Goal: Task Accomplishment & Management: Manage account settings

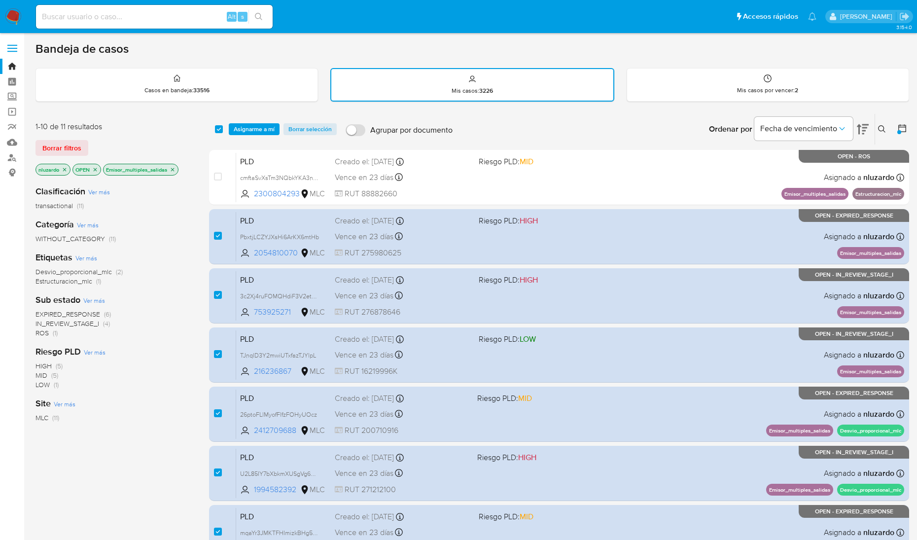
click at [244, 128] on span "Asignarme a mí" at bounding box center [254, 129] width 41 height 10
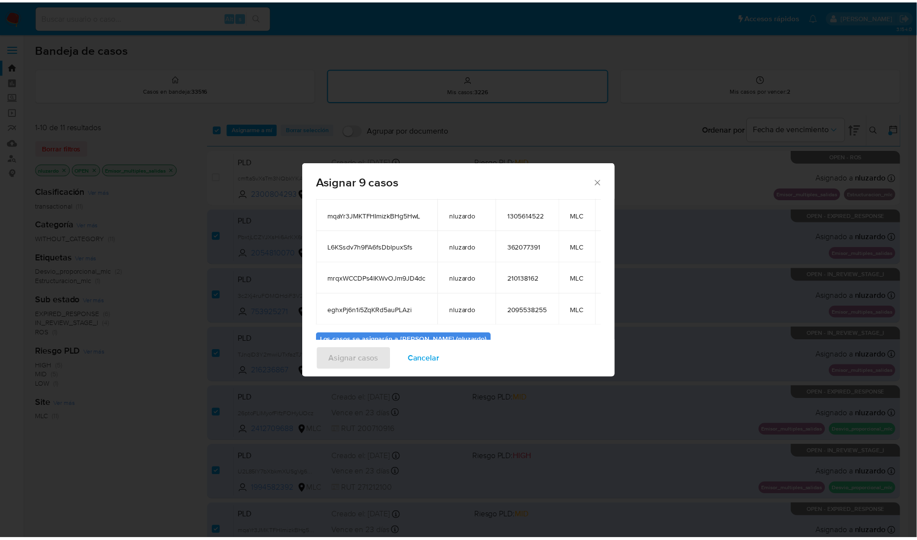
scroll to position [194, 0]
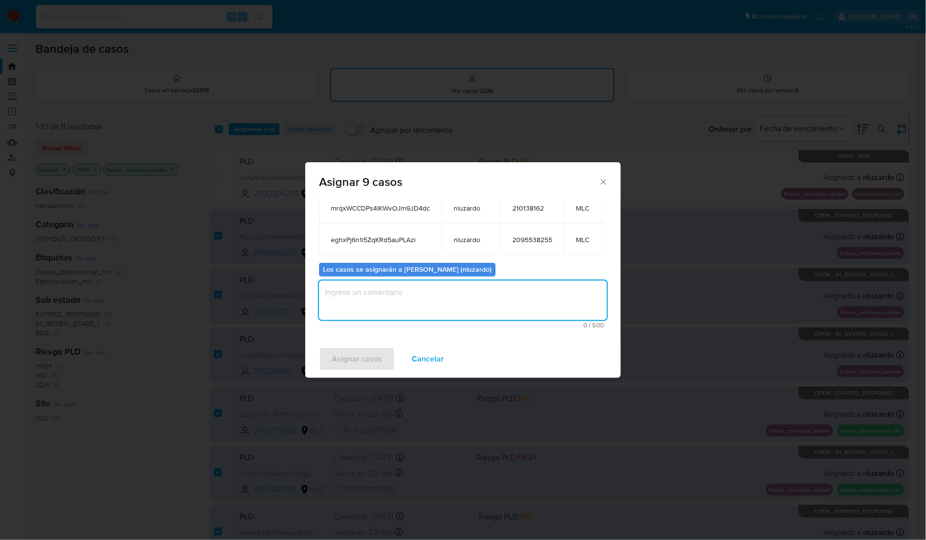
click at [378, 294] on textarea "assign-modal" at bounding box center [463, 300] width 288 height 39
type textarea "Asignación manual"
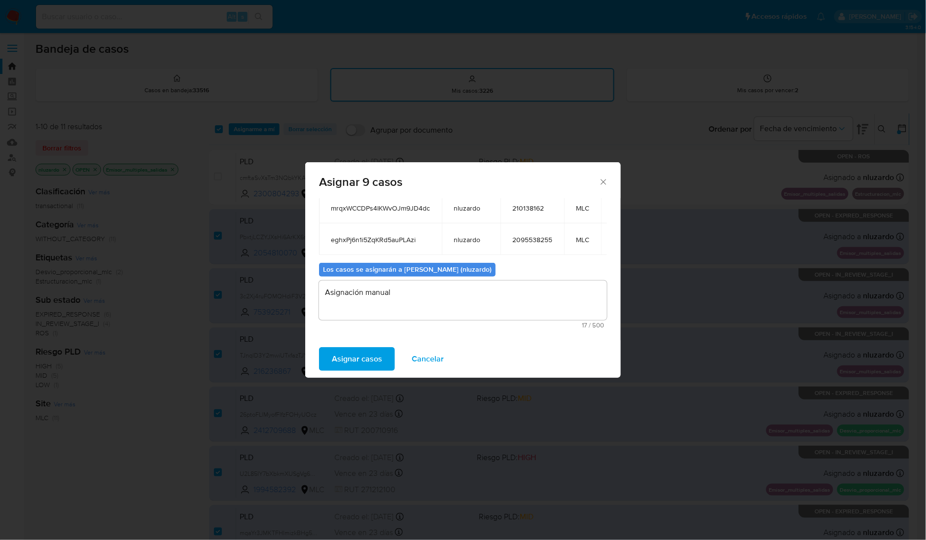
click at [338, 355] on span "Asignar casos" at bounding box center [357, 359] width 50 height 22
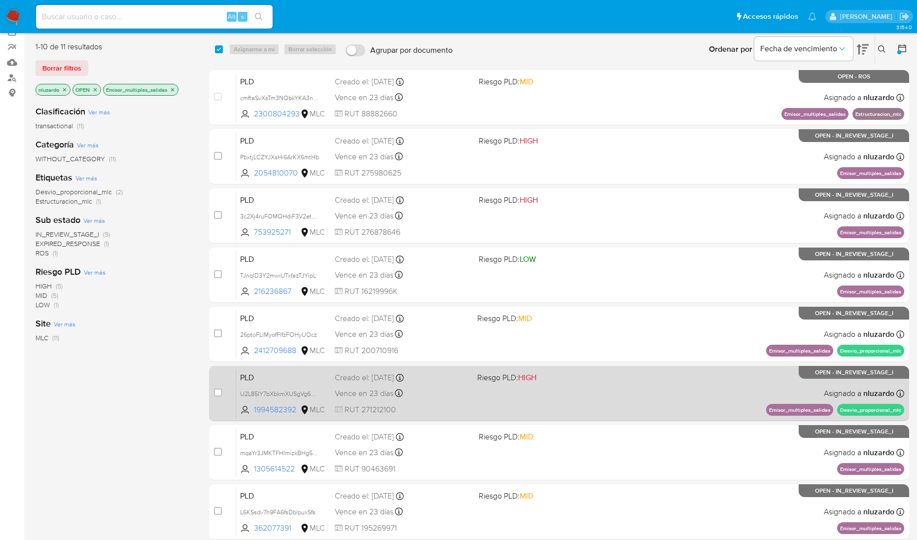
scroll to position [0, 0]
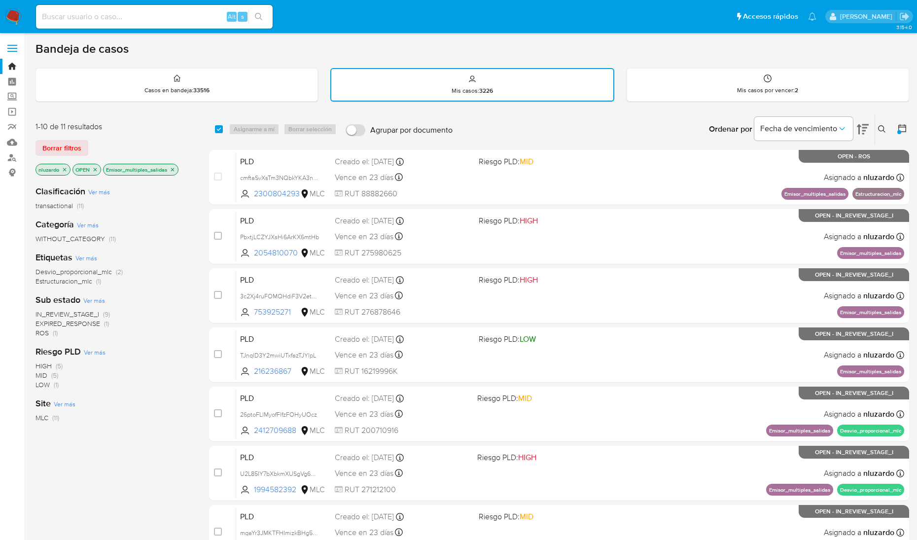
click at [21, 22] on img at bounding box center [13, 16] width 17 height 17
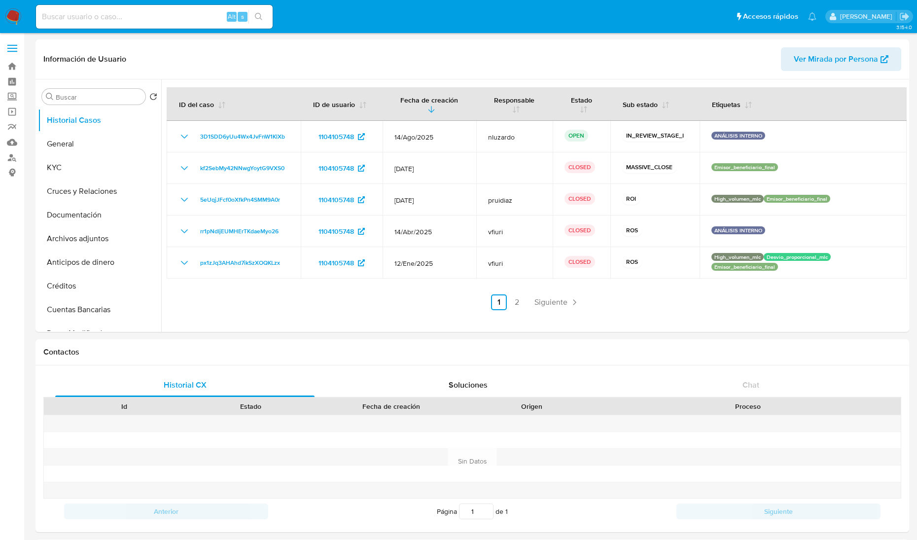
select select "10"
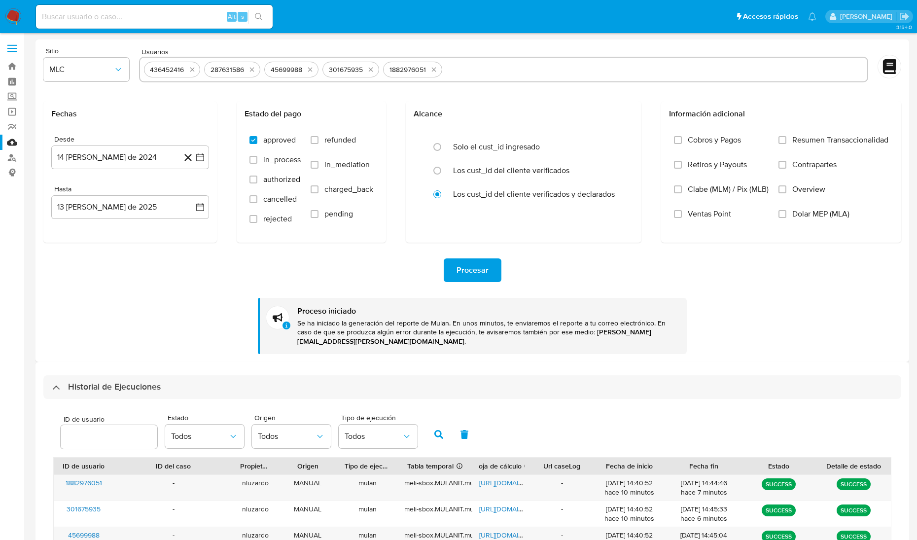
select select "10"
click at [195, 68] on icon "quitar 436452416" at bounding box center [192, 70] width 8 height 8
click at [246, 67] on button "quitar 287631586" at bounding box center [252, 70] width 12 height 12
click at [197, 67] on div "45699988" at bounding box center [171, 70] width 54 height 16
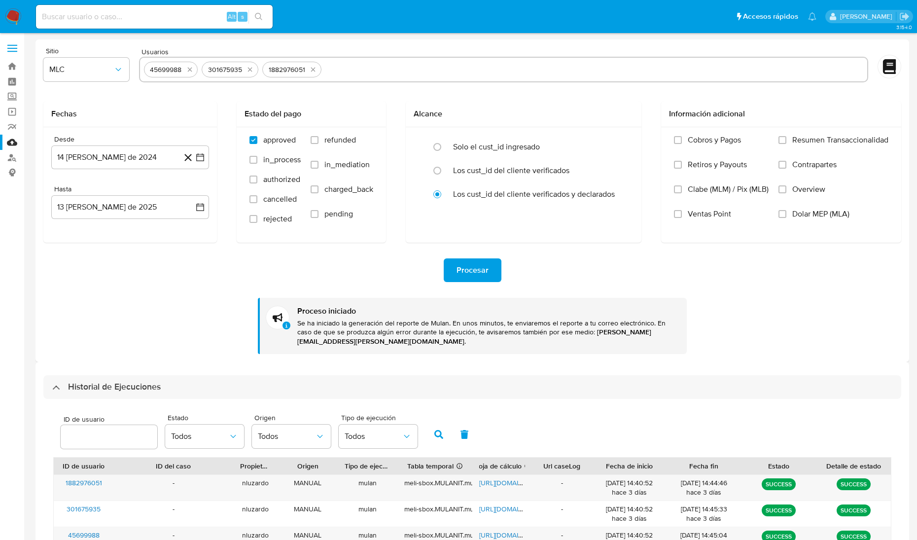
click at [197, 67] on div "45699988" at bounding box center [171, 70] width 54 height 16
click at [191, 67] on div "45699988" at bounding box center [171, 70] width 54 height 16
click at [190, 68] on icon "quitar 45699988" at bounding box center [190, 70] width 8 height 8
click at [190, 68] on icon "quitar 301675935" at bounding box center [192, 70] width 4 height 4
click at [190, 68] on button "quitar 1882976051" at bounding box center [195, 70] width 12 height 12
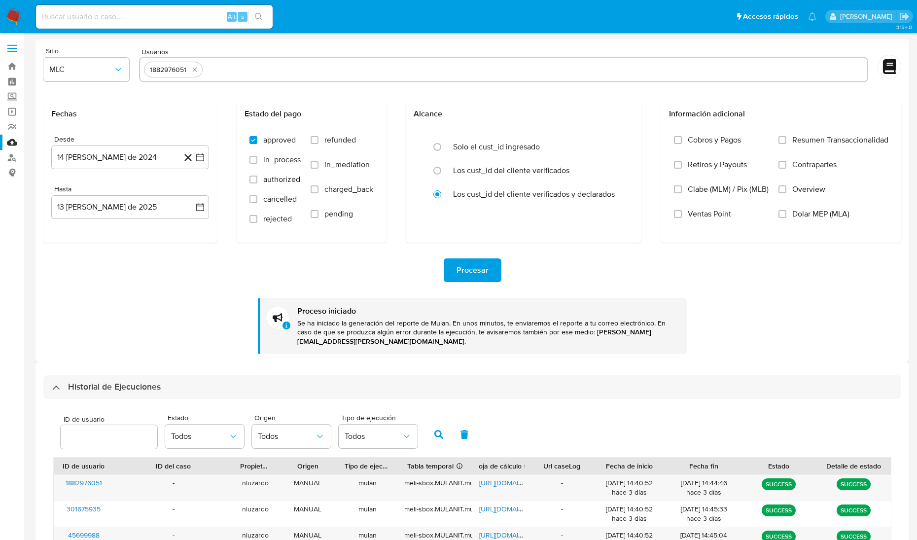
click at [207, 68] on input "text" at bounding box center [535, 70] width 656 height 16
click at [267, 75] on input "text" at bounding box center [503, 70] width 719 height 16
paste input "2054810070, 753925271, 216236867, 2412709688, 1994582392, 1305614522, 362077391…"
type input "2054810070, 753925271, 216236867, 2412709688, 1994582392, 1305614522, 362077391…"
click at [193, 107] on div "Fechas" at bounding box center [130, 114] width 174 height 26
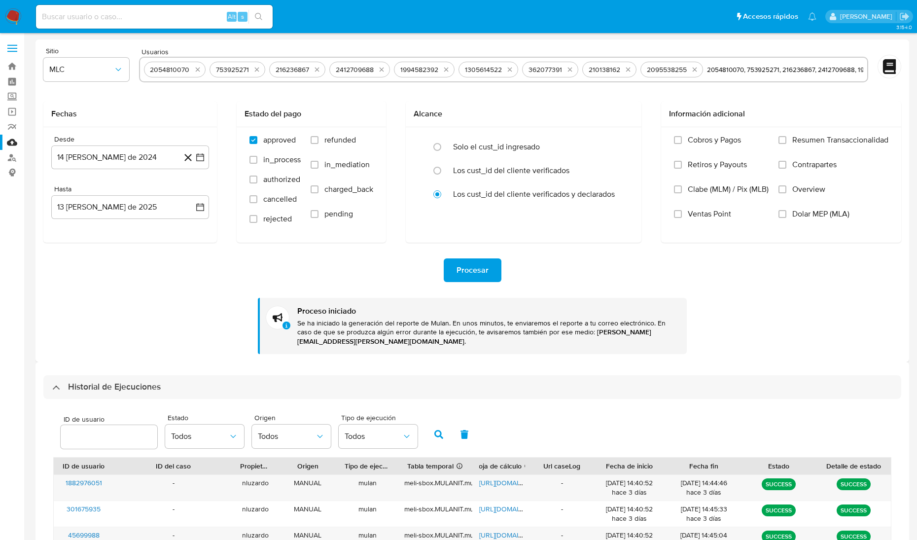
click at [469, 262] on span "Procesar" at bounding box center [473, 270] width 32 height 22
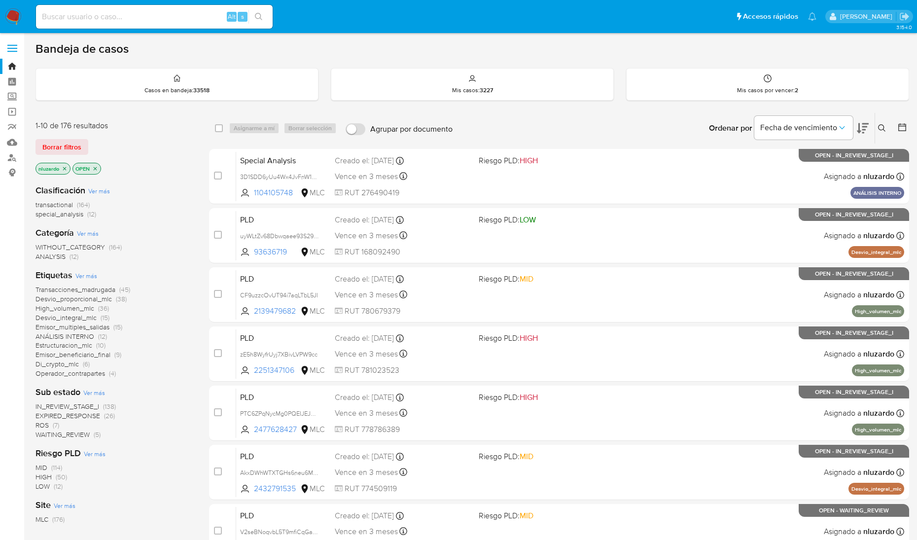
click at [858, 132] on icon at bounding box center [863, 128] width 12 height 10
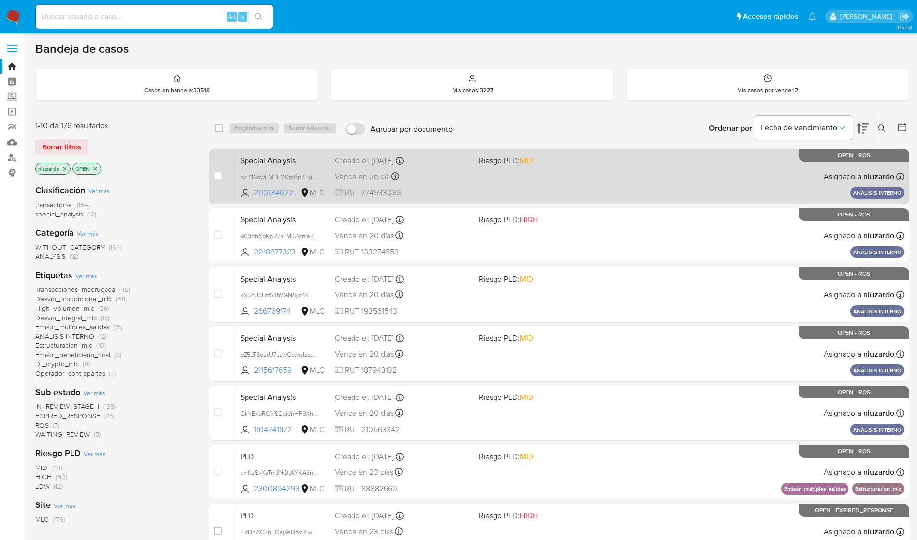
click at [617, 190] on div "Special Analysis pcP36dwFMTFM0mBpKEudPKPR 2110134022 MLC Riesgo PLD: MID Creado…" at bounding box center [570, 176] width 668 height 50
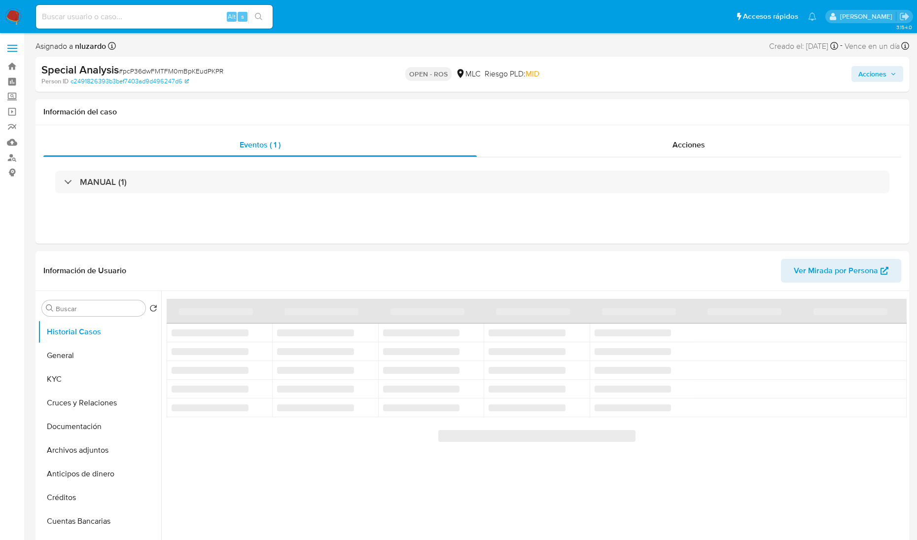
select select "10"
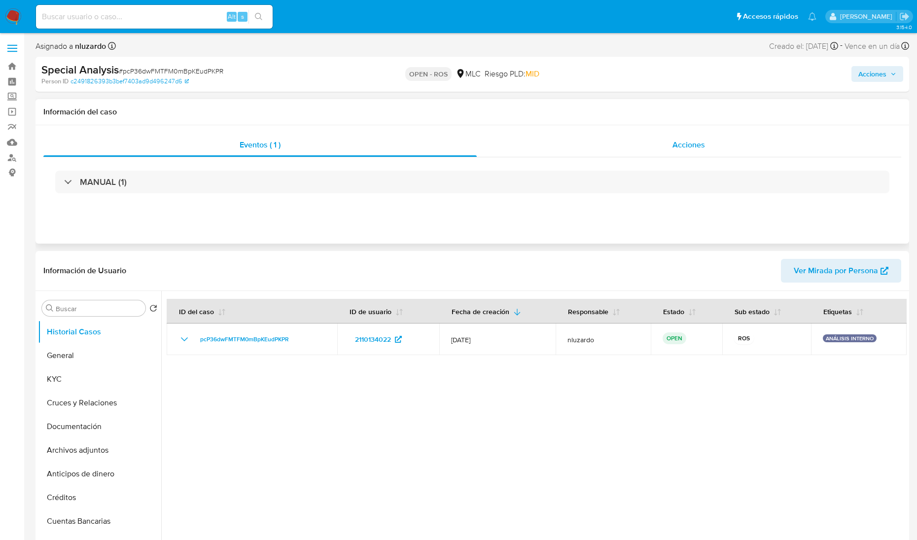
click at [668, 141] on div "Acciones" at bounding box center [689, 145] width 425 height 24
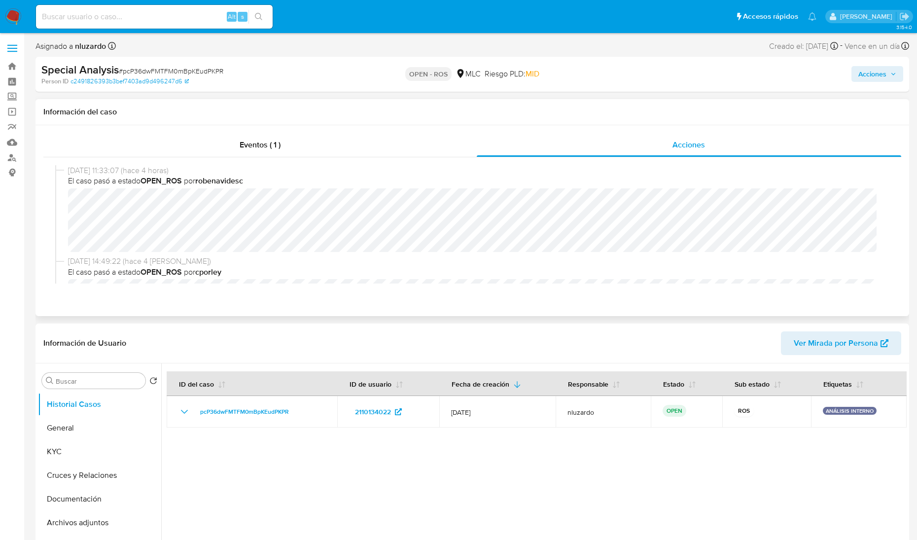
click at [887, 246] on div "18/08/2025 11:33:07 (hace 4 horas) El caso pasó a estado OPEN_ROS por robenavid…" at bounding box center [472, 224] width 834 height 118
click at [659, 255] on div "18/08/2025 11:33:07 (hace 4 horas) El caso pasó a estado OPEN_ROS por robenavid…" at bounding box center [472, 210] width 834 height 91
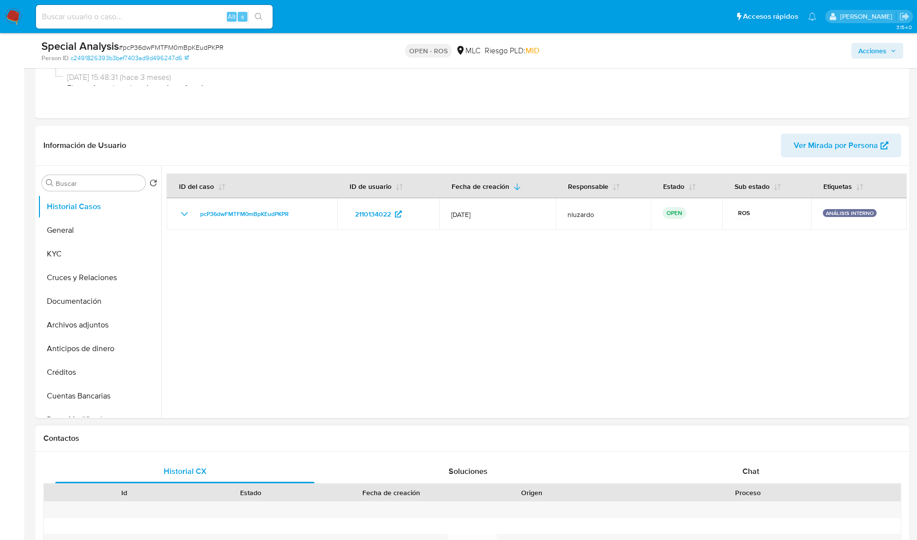
scroll to position [308, 0]
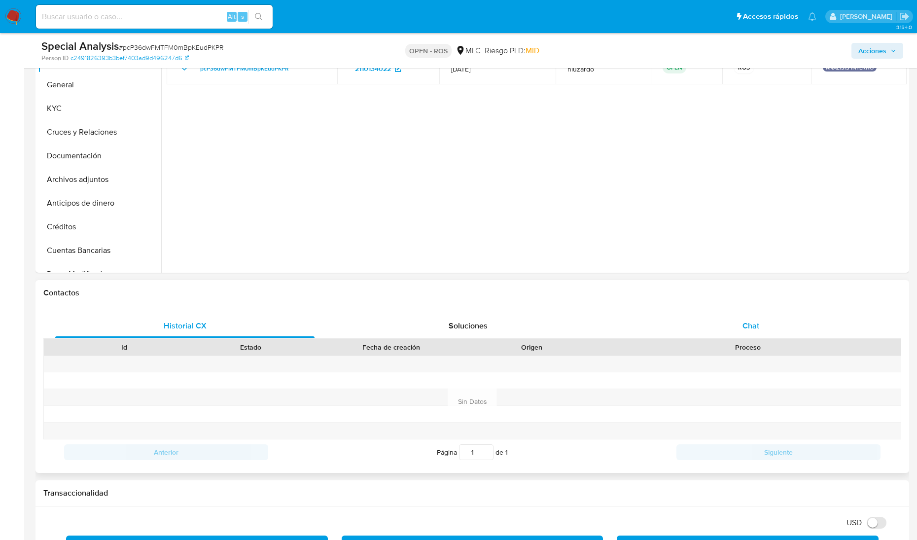
click at [755, 333] on div "Chat" at bounding box center [750, 326] width 259 height 24
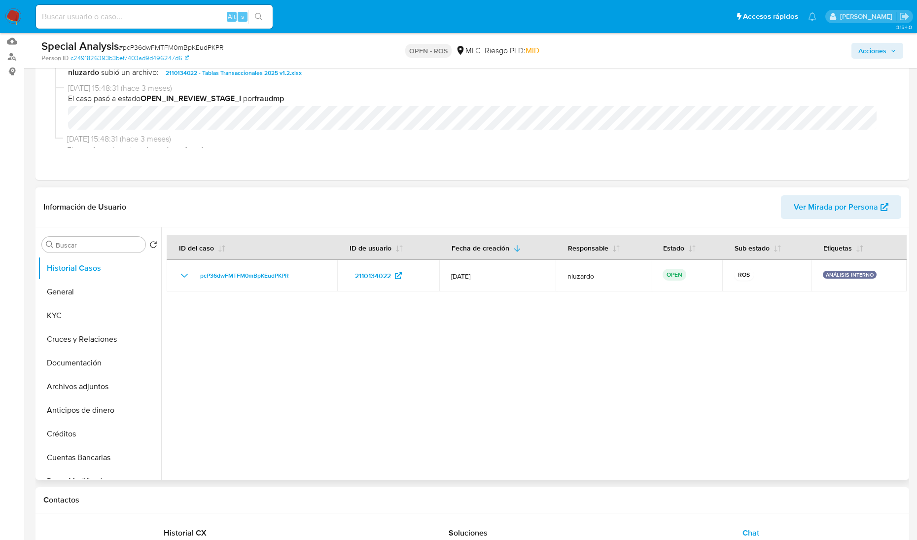
scroll to position [123, 0]
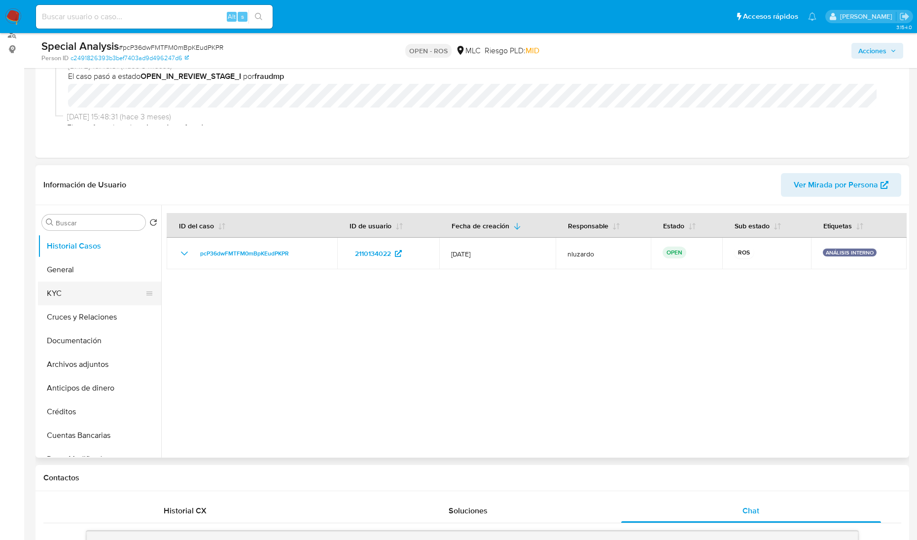
click at [73, 292] on button "KYC" at bounding box center [95, 293] width 115 height 24
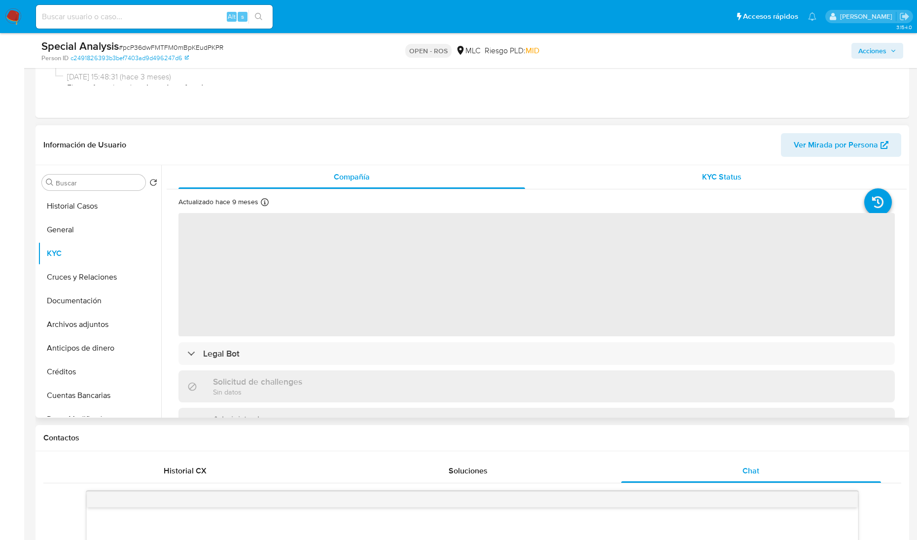
scroll to position [185, 0]
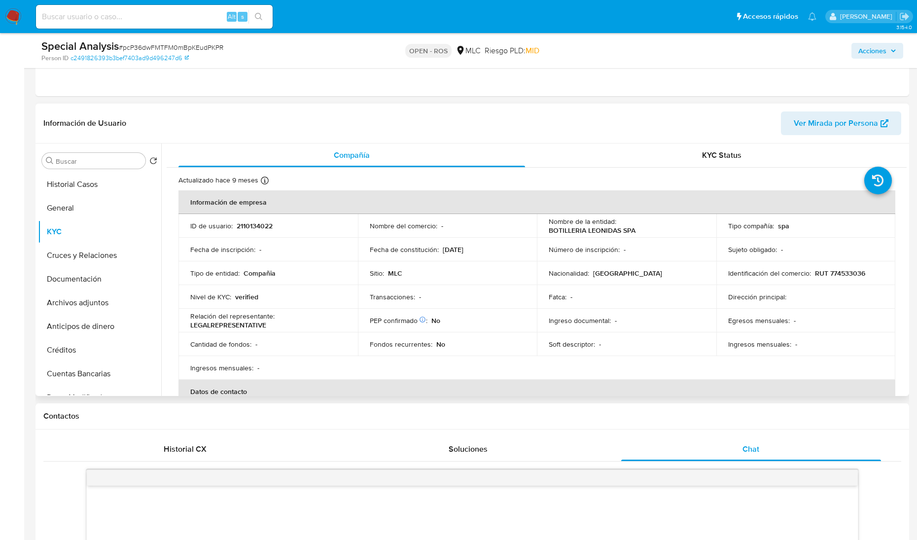
drag, startPoint x: 439, startPoint y: 252, endPoint x: 479, endPoint y: 252, distance: 39.9
click at [479, 252] on div "Fecha de constitución : 01/10/2021" at bounding box center [448, 249] width 156 height 9
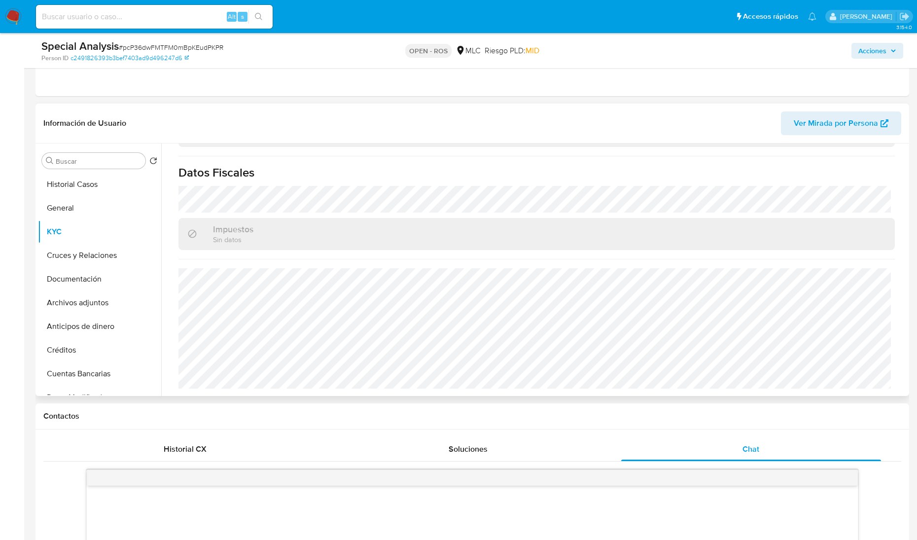
scroll to position [0, 0]
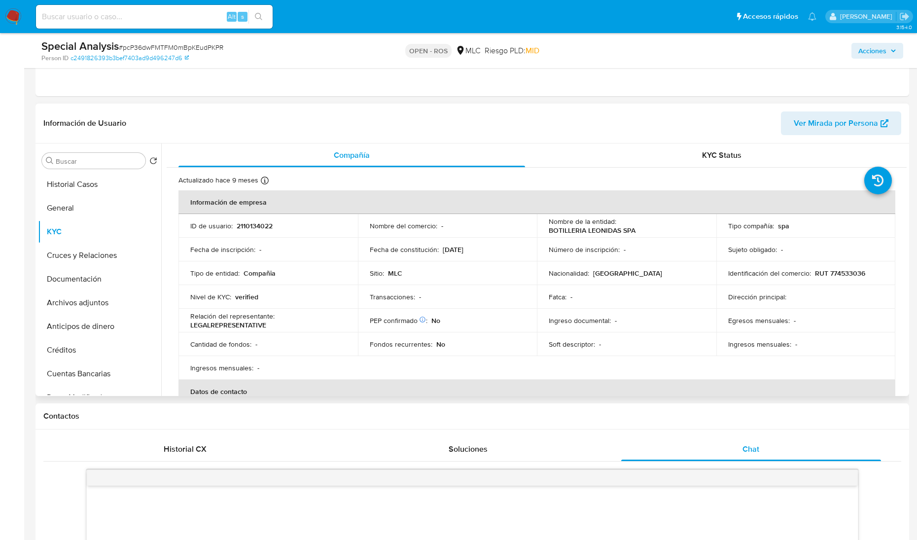
click at [833, 270] on p "RUT 774533036" at bounding box center [840, 273] width 50 height 9
copy p "774533036"
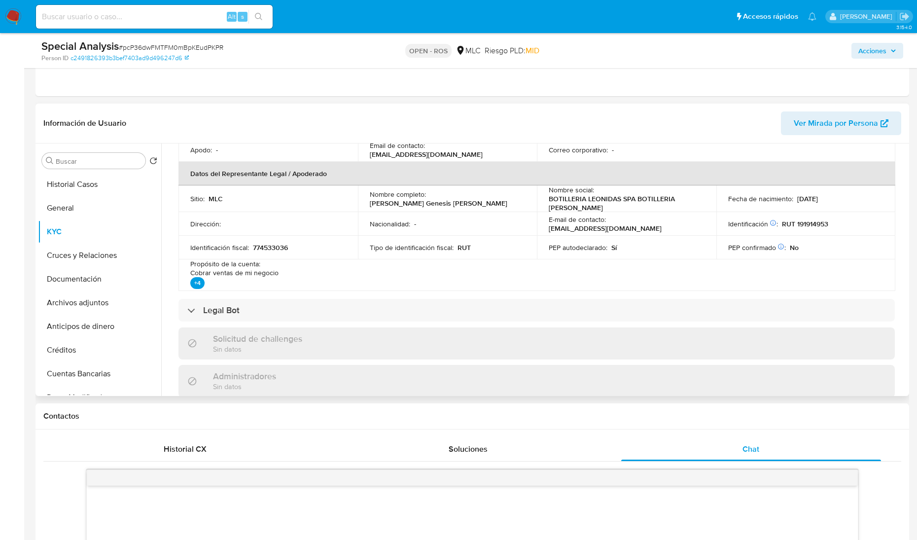
scroll to position [246, 0]
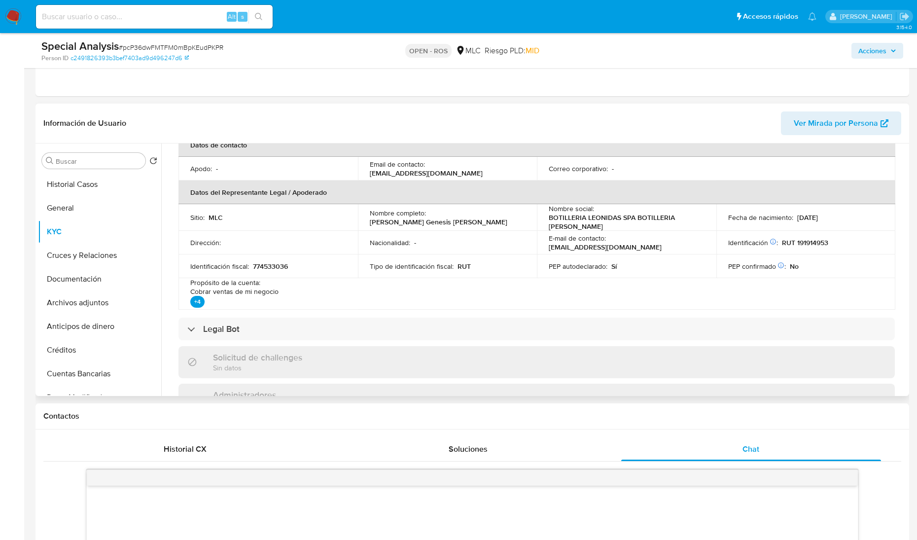
click at [286, 264] on p "774533036" at bounding box center [270, 266] width 35 height 9
click at [279, 265] on p "774533036" at bounding box center [270, 266] width 35 height 9
copy p "774533036"
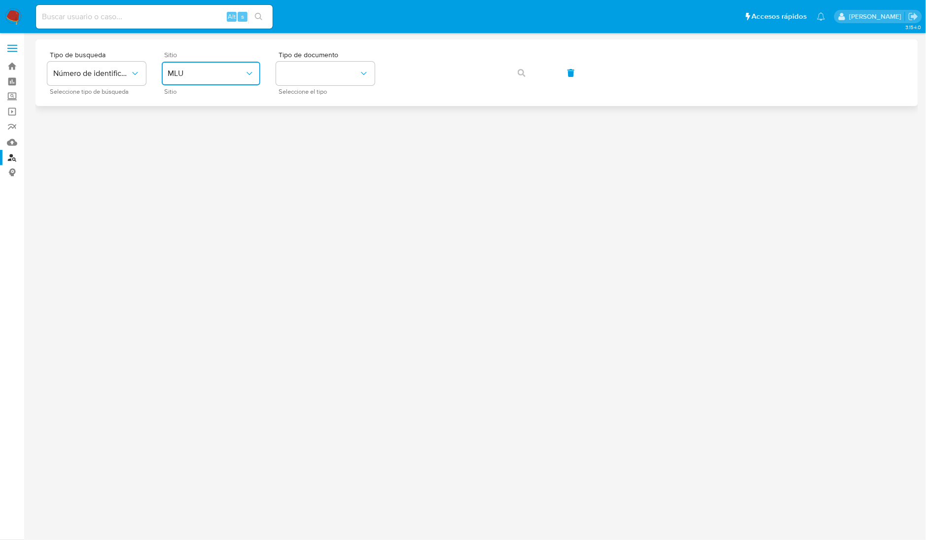
click at [187, 75] on span "MLU" at bounding box center [206, 74] width 77 height 10
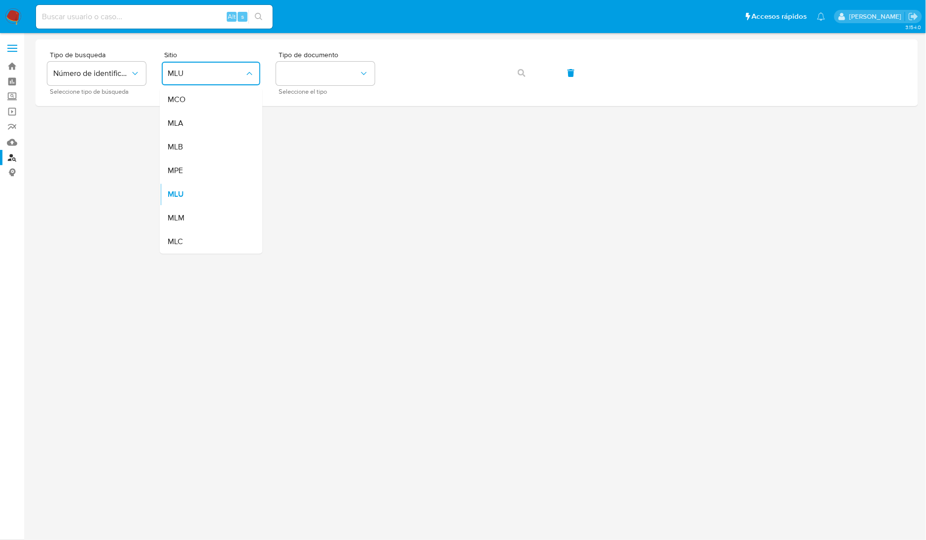
drag, startPoint x: 190, startPoint y: 233, endPoint x: 203, endPoint y: 195, distance: 40.5
click at [190, 233] on div "MLC" at bounding box center [208, 242] width 81 height 24
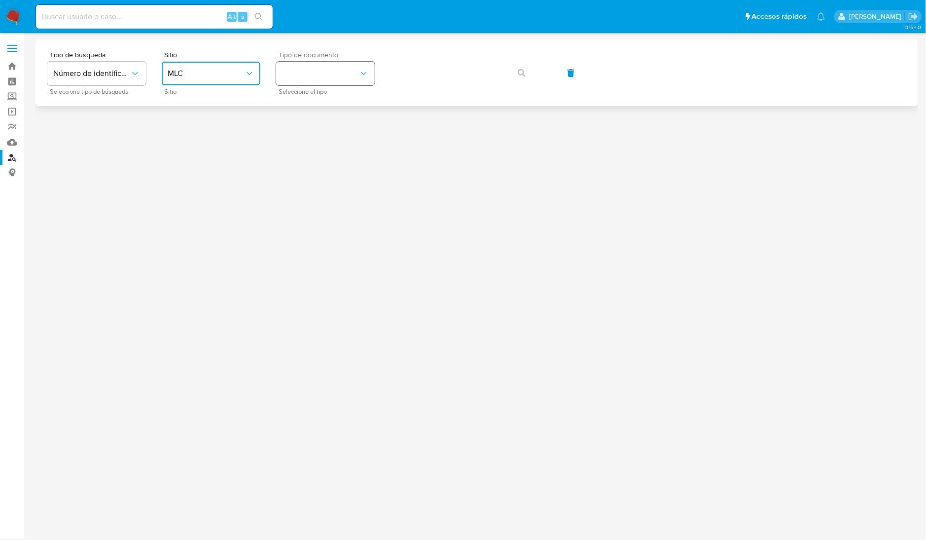
click at [280, 82] on button "identificationType" at bounding box center [325, 74] width 99 height 24
click at [286, 98] on span "RUT" at bounding box center [289, 100] width 15 height 10
click at [518, 74] on icon "button" at bounding box center [522, 73] width 8 height 8
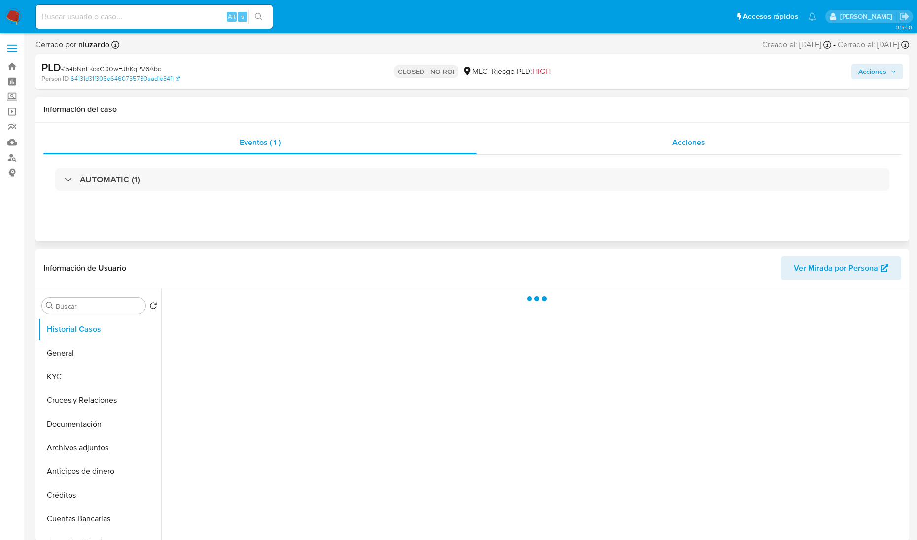
click at [617, 146] on div "Acciones" at bounding box center [689, 143] width 425 height 24
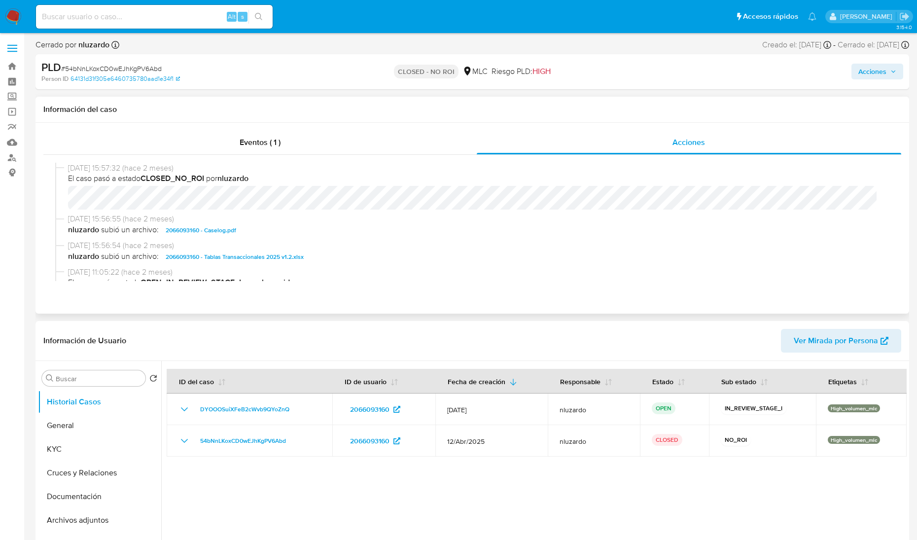
select select "10"
click at [85, 175] on span "El caso pasó a estado CLOSED_NO_ROI por nluzardo" at bounding box center [476, 178] width 817 height 11
click at [103, 184] on span "El caso pasó a estado CLOSED_NO_ROI por nluzardo" at bounding box center [476, 178] width 817 height 11
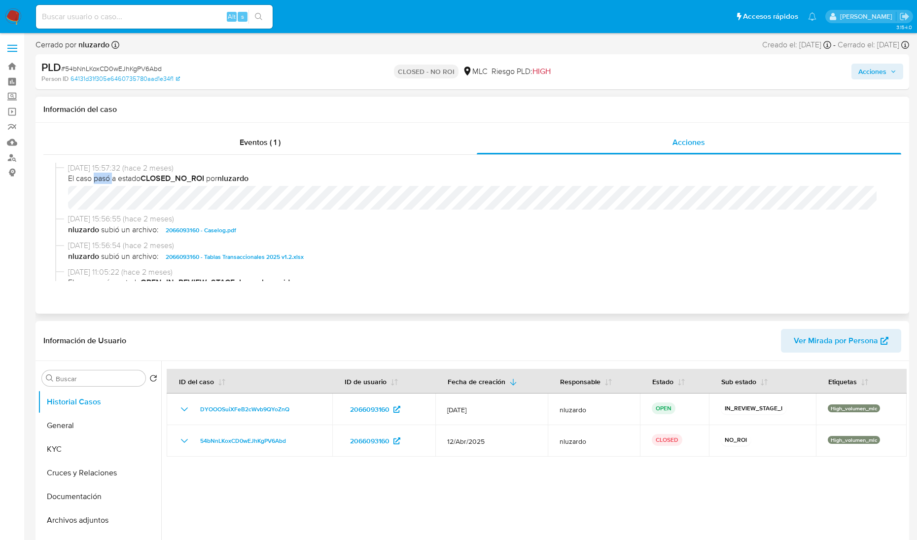
click at [103, 184] on span "El caso pasó a estado CLOSED_NO_ROI por nluzardo" at bounding box center [476, 178] width 817 height 11
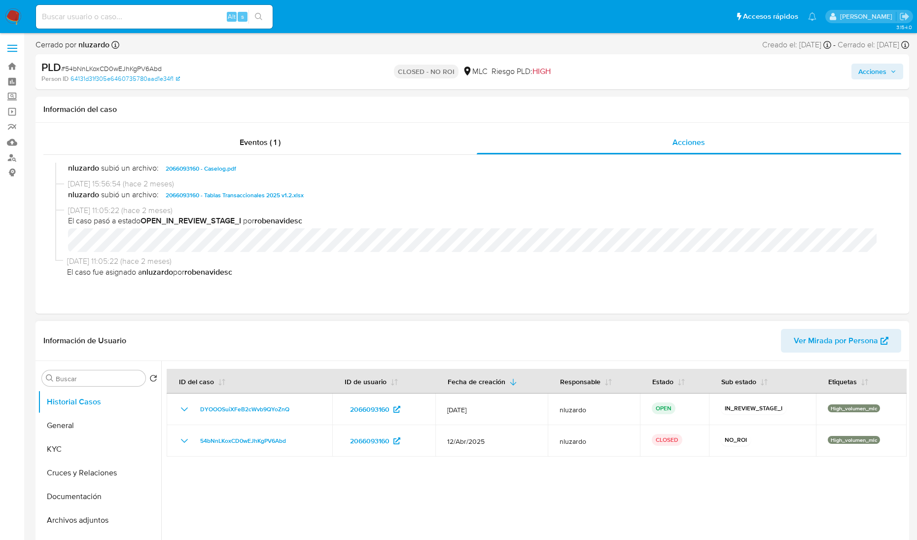
drag, startPoint x: 336, startPoint y: 418, endPoint x: 398, endPoint y: 341, distance: 98.9
click at [399, 347] on div "Información de Usuario Ver Mirada por Persona Buscar Volver al orden por defect…" at bounding box center [472, 467] width 874 height 292
click at [391, 333] on header "Información de Usuario Ver Mirada por Persona" at bounding box center [472, 341] width 858 height 24
click at [77, 427] on button "General" at bounding box center [95, 426] width 115 height 24
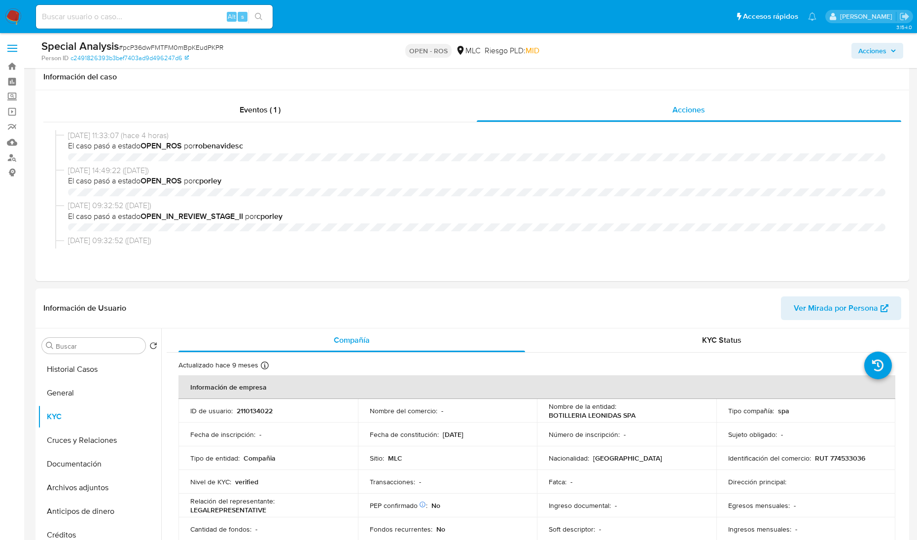
select select "10"
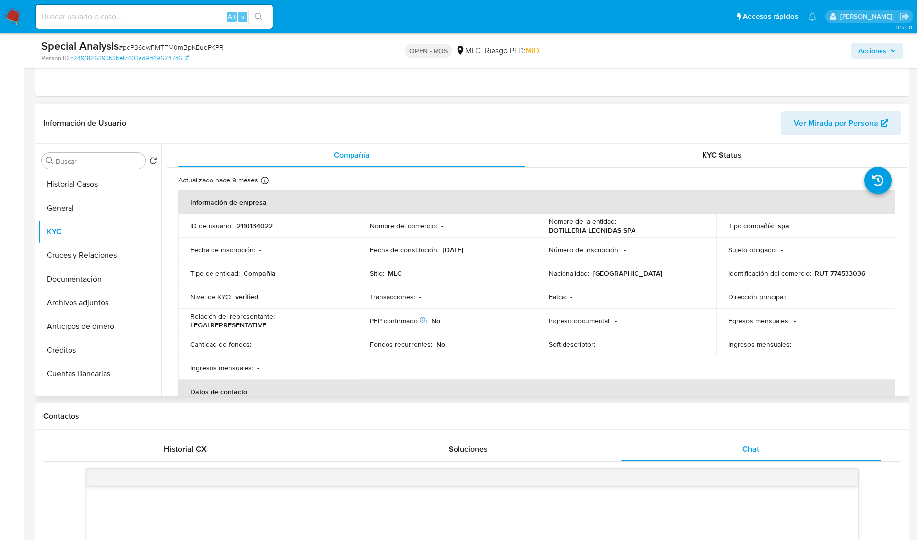
scroll to position [308, 0]
click at [90, 206] on button "General" at bounding box center [95, 208] width 115 height 24
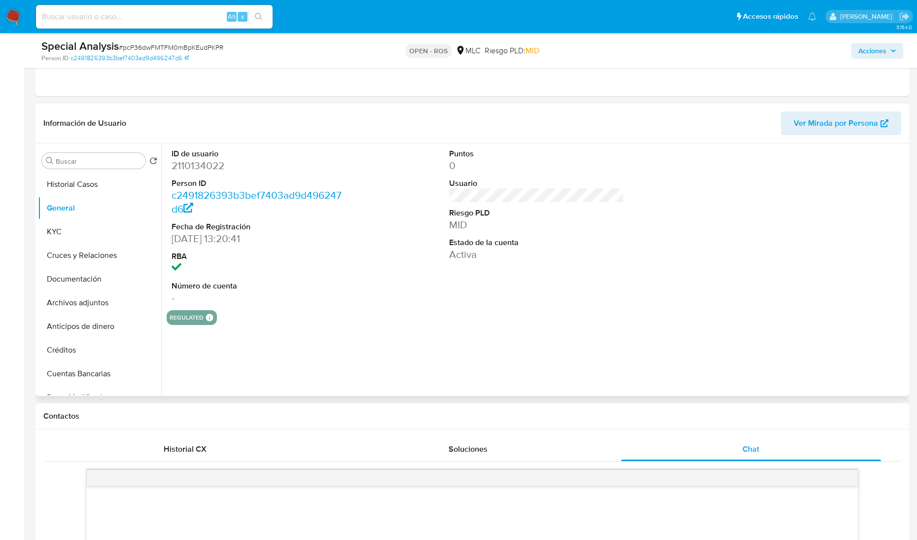
click at [198, 238] on dd "20/11/2024 13:20:41" at bounding box center [259, 239] width 175 height 14
click at [57, 235] on button "KYC" at bounding box center [95, 232] width 115 height 24
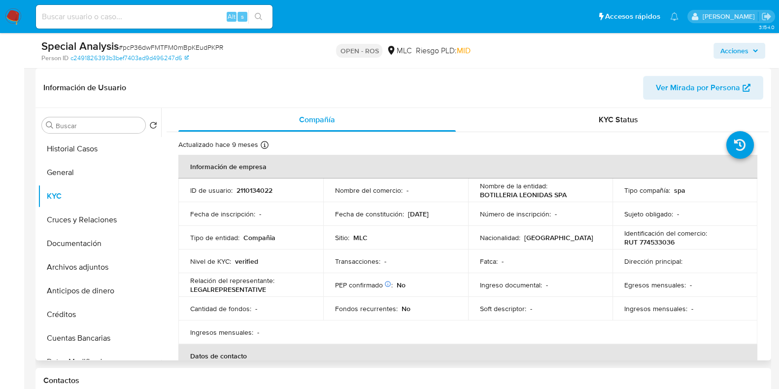
scroll to position [246, 0]
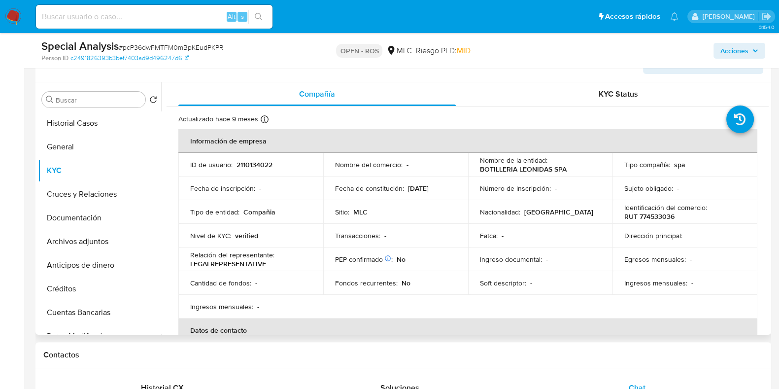
click at [641, 216] on p "RUT 774533036" at bounding box center [650, 216] width 50 height 9
copy p "774533036"
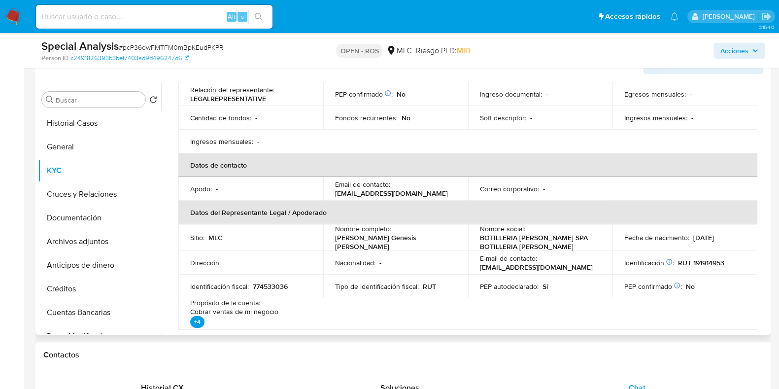
scroll to position [227, 0]
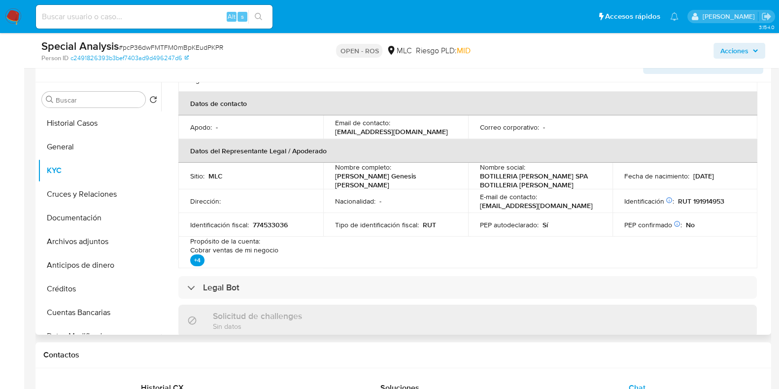
click at [279, 225] on p "774533036" at bounding box center [270, 224] width 35 height 9
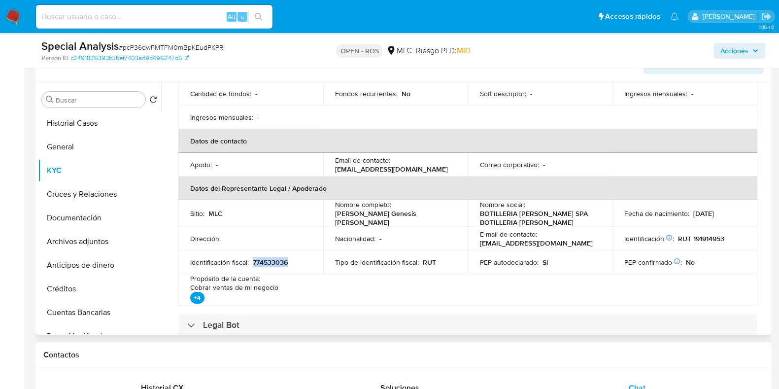
scroll to position [165, 0]
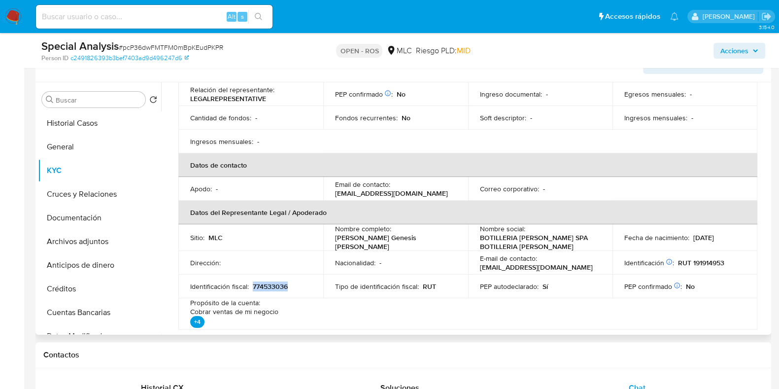
click at [272, 286] on p "774533036" at bounding box center [270, 286] width 35 height 9
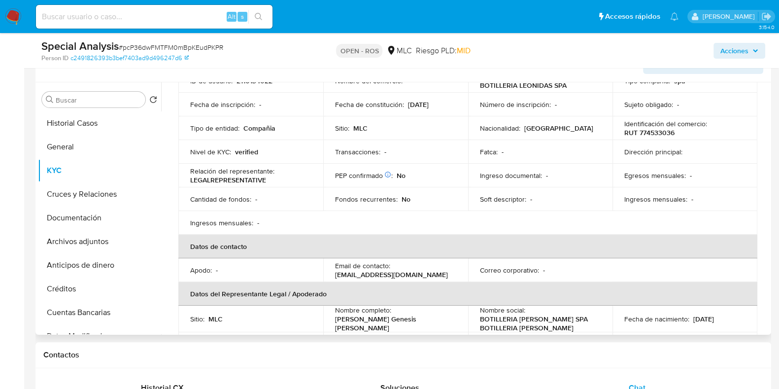
scroll to position [42, 0]
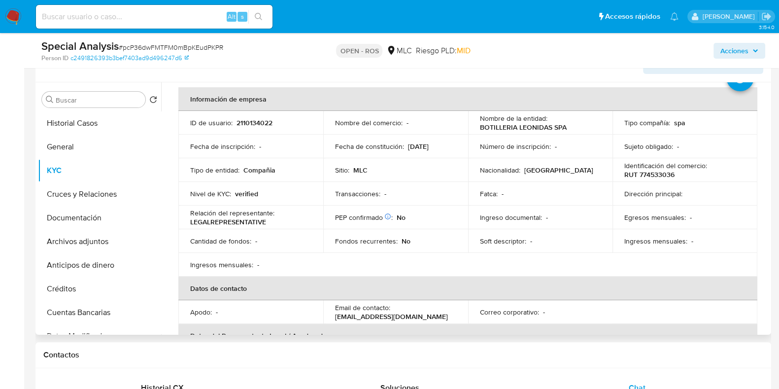
click at [647, 175] on p "RUT 774533036" at bounding box center [650, 174] width 50 height 9
copy p "774533036"
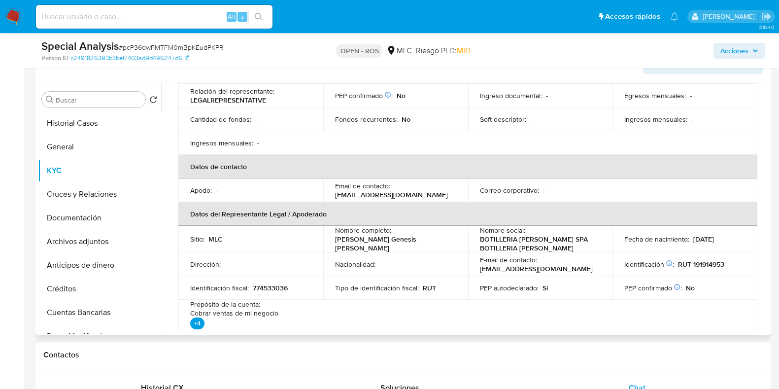
scroll to position [165, 0]
drag, startPoint x: 479, startPoint y: 268, endPoint x: 580, endPoint y: 265, distance: 101.1
click at [578, 266] on p "leonidasbotilleriadani95@gmail.com" at bounding box center [536, 267] width 113 height 9
drag, startPoint x: 593, startPoint y: 267, endPoint x: 522, endPoint y: 269, distance: 71.0
click at [522, 269] on div "E-mail de contacto : leonidasbotilleriadani95@gmail.com" at bounding box center [540, 263] width 121 height 18
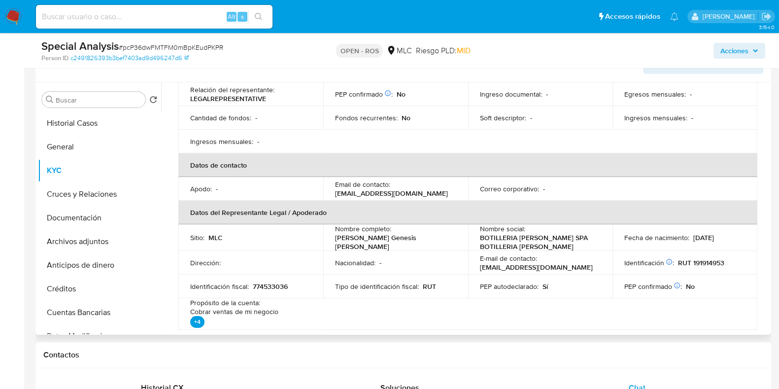
click at [497, 267] on p "leonidasbotilleriadani95@gmail.com" at bounding box center [536, 267] width 113 height 9
copy p "leonidasbotilleriadani95@gmail.com"
drag, startPoint x: 478, startPoint y: 269, endPoint x: 595, endPoint y: 265, distance: 116.4
click at [595, 265] on div "E-mail de contacto : leonidasbotilleriadani95@gmail.com" at bounding box center [540, 263] width 121 height 18
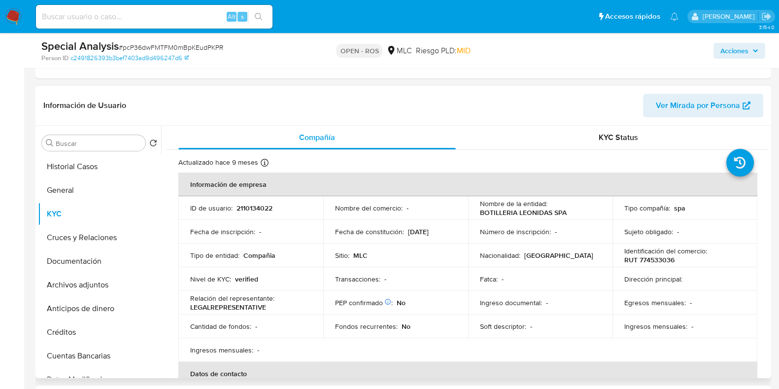
scroll to position [185, 0]
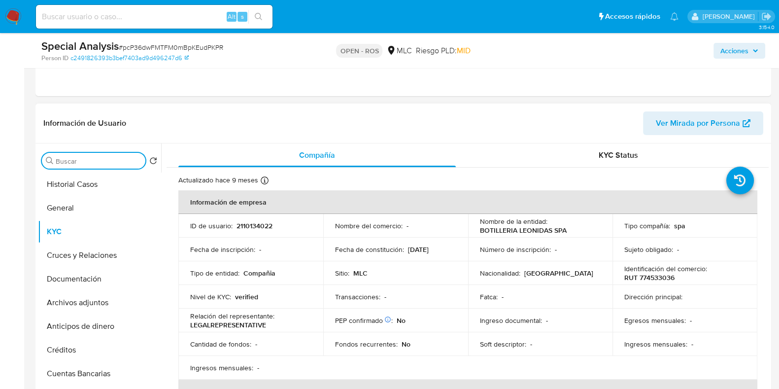
click at [72, 161] on input "Buscar" at bounding box center [99, 161] width 86 height 9
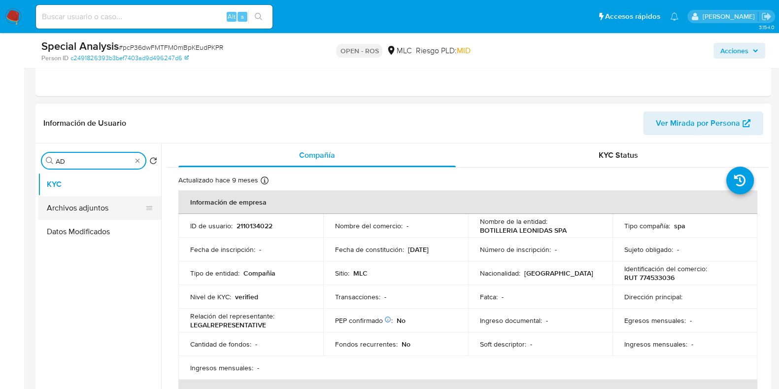
type input "AD"
click at [69, 203] on button "Archivos adjuntos" at bounding box center [95, 208] width 115 height 24
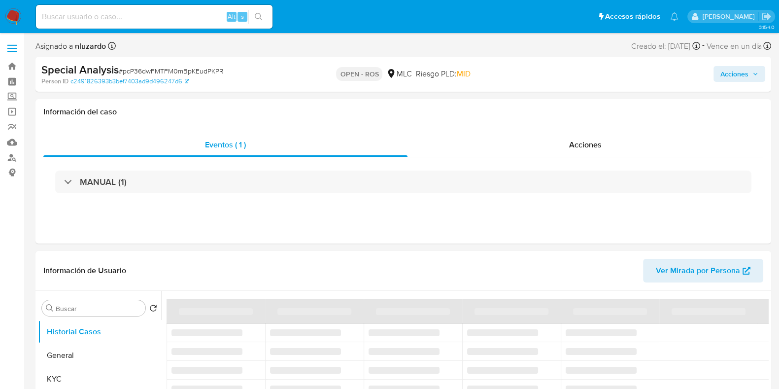
select select "10"
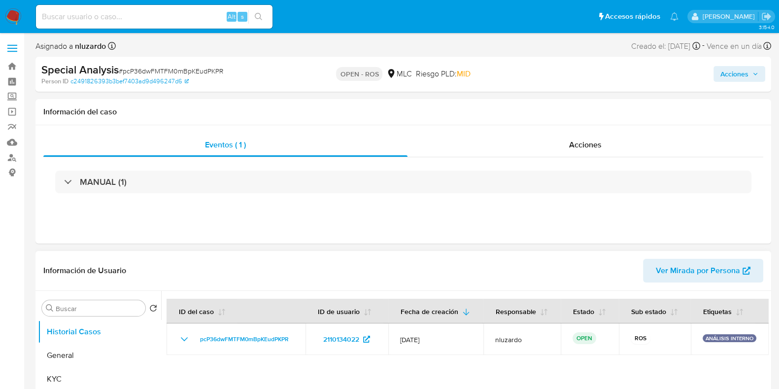
click at [412, 288] on div "Información de Usuario Ver Mirada por Persona" at bounding box center [403, 271] width 736 height 40
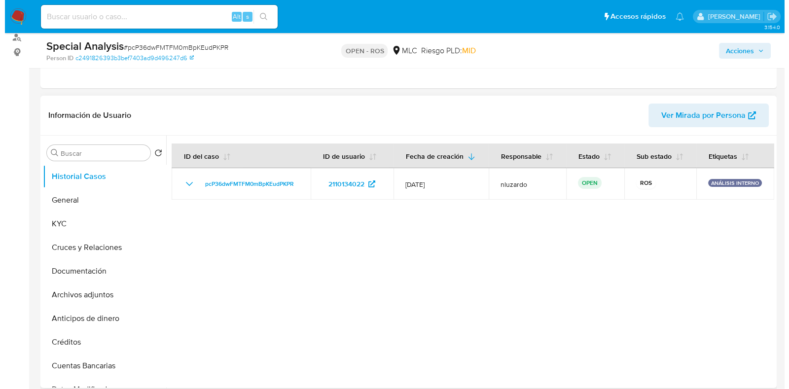
scroll to position [123, 0]
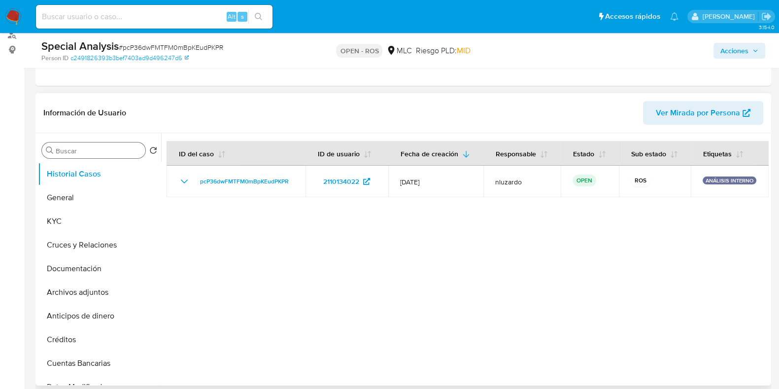
click at [87, 149] on input "Buscar" at bounding box center [99, 150] width 86 height 9
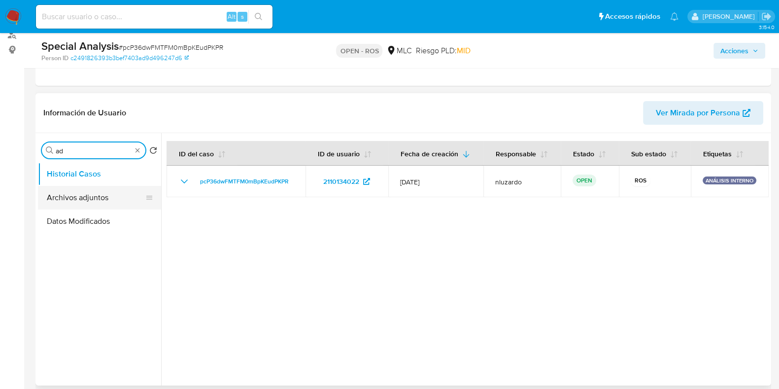
type input "ad"
click at [70, 201] on button "Archivos adjuntos" at bounding box center [95, 198] width 115 height 24
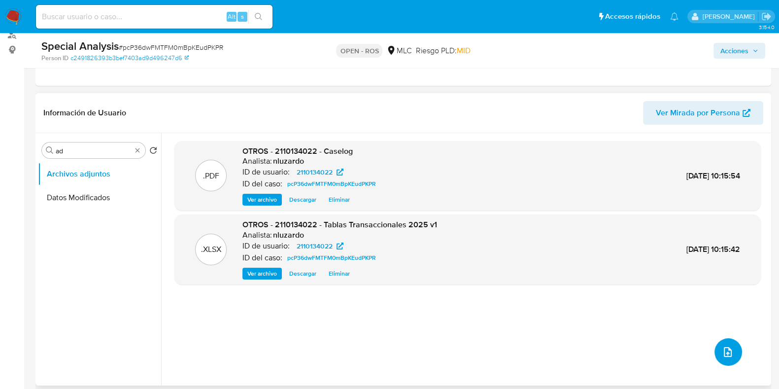
click at [729, 347] on icon "upload-file" at bounding box center [728, 352] width 12 height 12
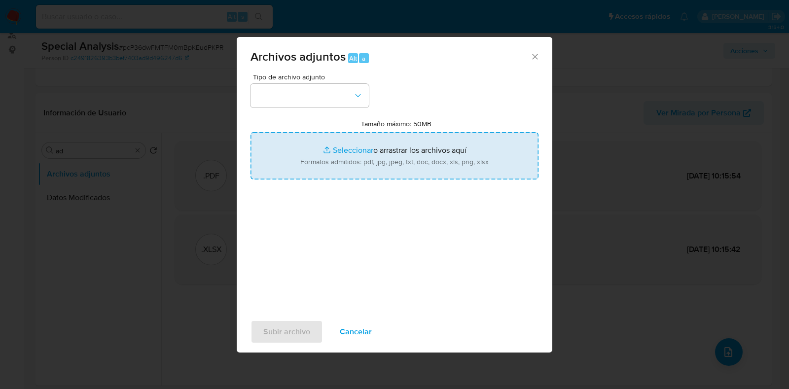
type input "C:\fakepath\ROS 1239 Certificado.pdf"
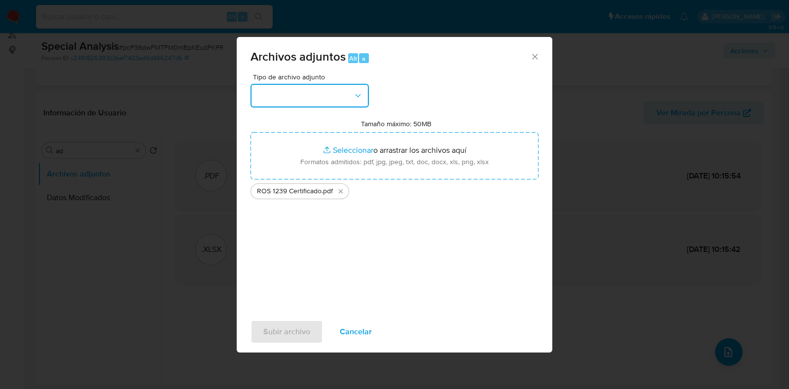
click at [347, 96] on button "button" at bounding box center [309, 96] width 118 height 24
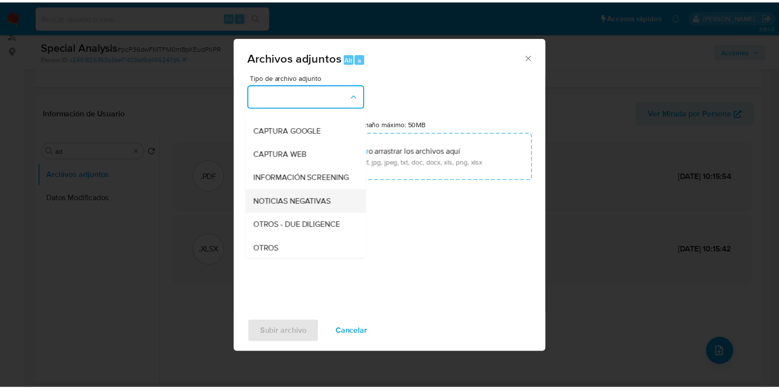
scroll to position [102, 0]
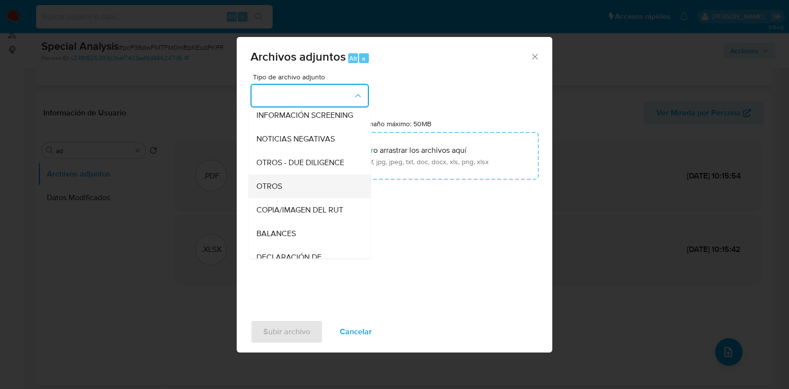
click at [287, 198] on div "OTROS" at bounding box center [306, 187] width 101 height 24
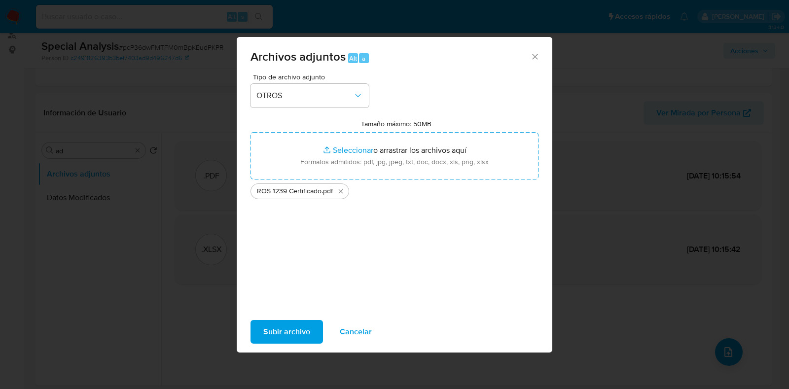
click at [283, 317] on div "Subir archivo Cancelar" at bounding box center [395, 331] width 316 height 37
click at [284, 326] on span "Subir archivo" at bounding box center [286, 332] width 47 height 22
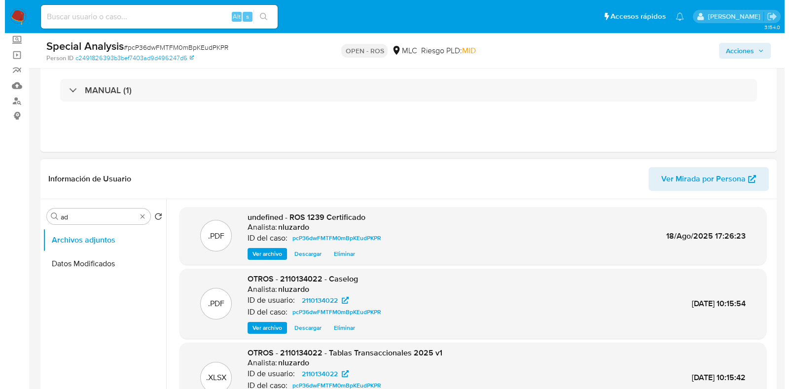
scroll to position [0, 0]
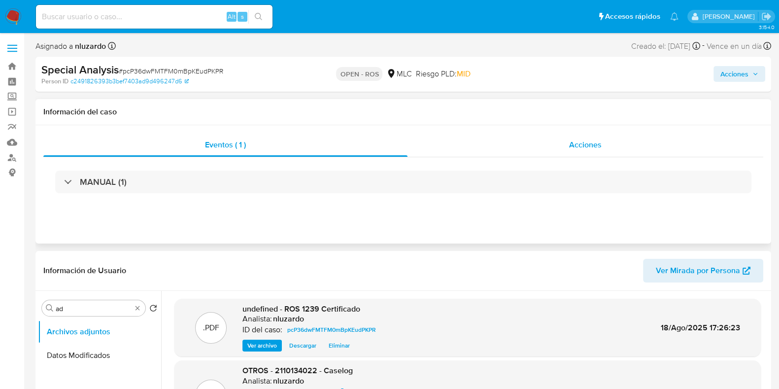
click at [573, 141] on span "Acciones" at bounding box center [585, 144] width 33 height 11
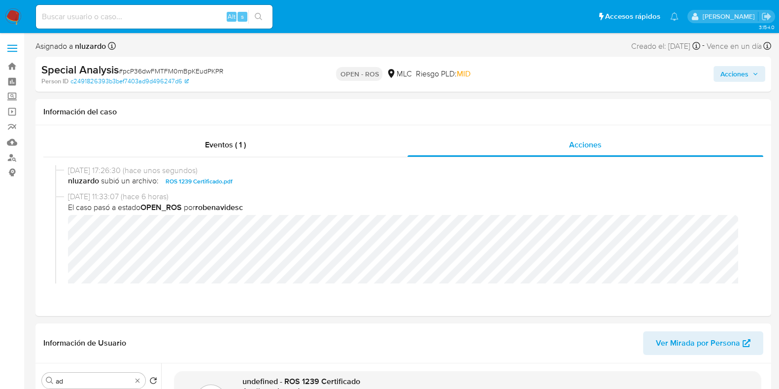
click at [739, 76] on span "Acciones" at bounding box center [735, 74] width 28 height 16
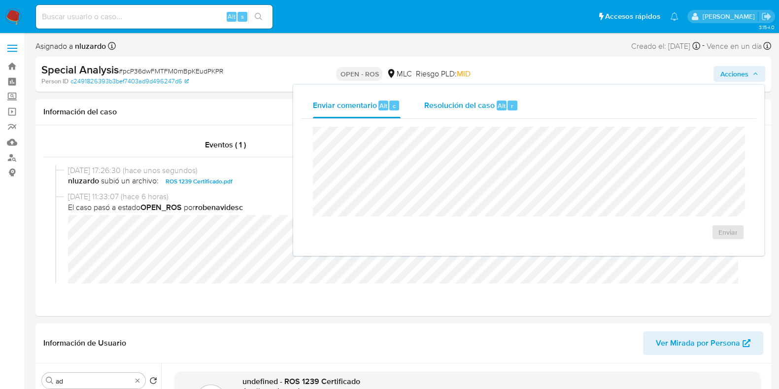
click at [484, 103] on span "Resolución del caso" at bounding box center [459, 105] width 70 height 11
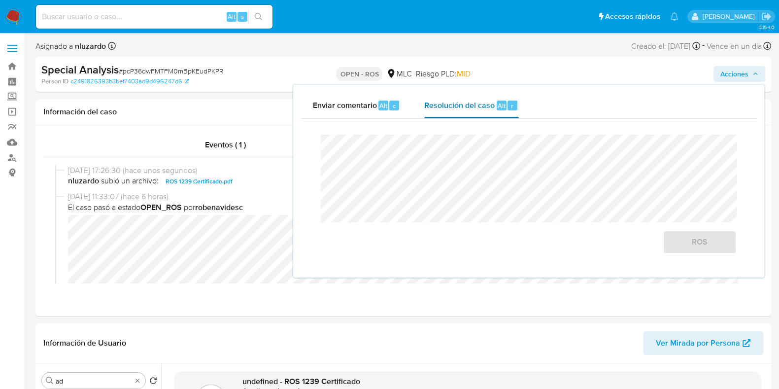
click at [441, 132] on div "ROS" at bounding box center [529, 194] width 432 height 135
click at [686, 250] on span "ROS" at bounding box center [700, 242] width 48 height 22
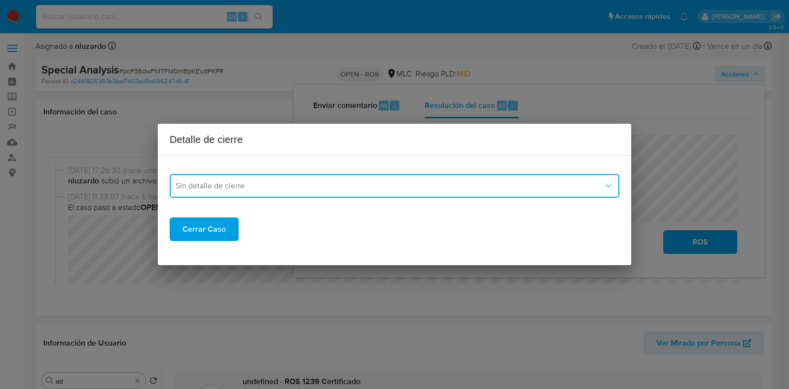
click at [303, 191] on button "Sin detalle de cierre" at bounding box center [395, 186] width 450 height 24
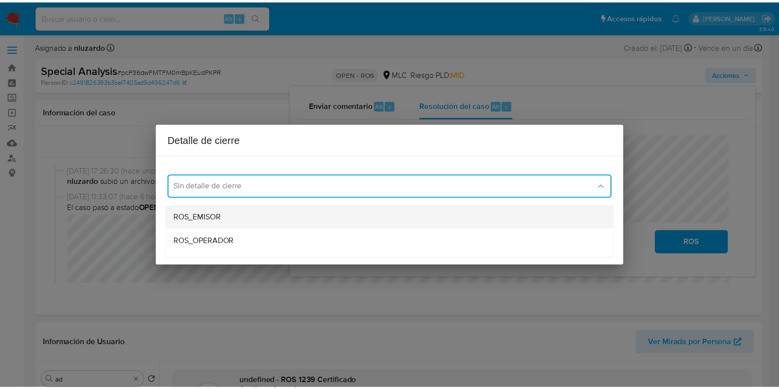
scroll to position [37, 0]
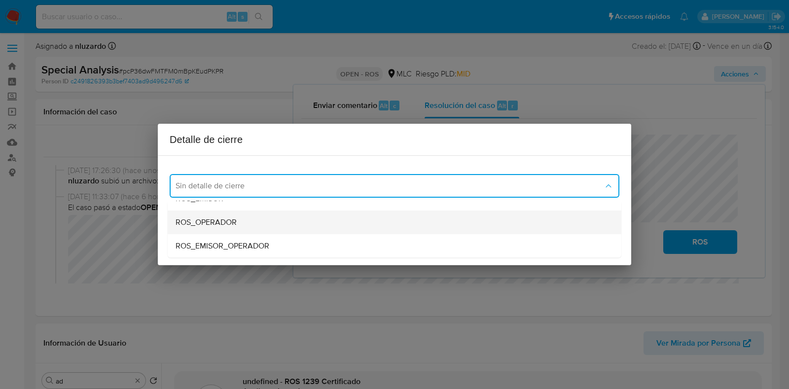
click at [269, 225] on div "ROS_OPERADOR" at bounding box center [392, 223] width 432 height 24
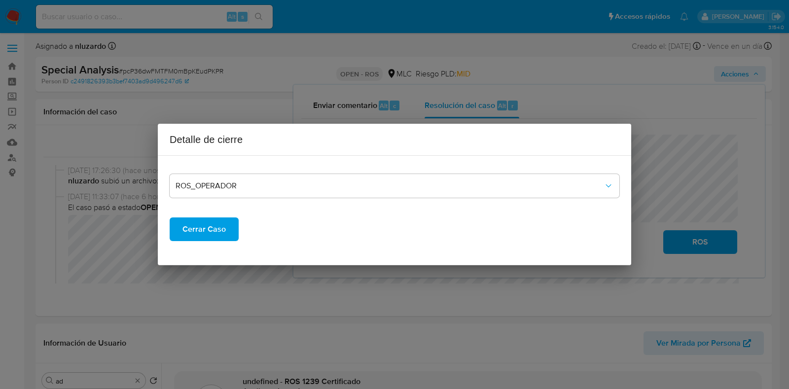
click at [206, 225] on span "Cerrar Caso" at bounding box center [203, 229] width 43 height 22
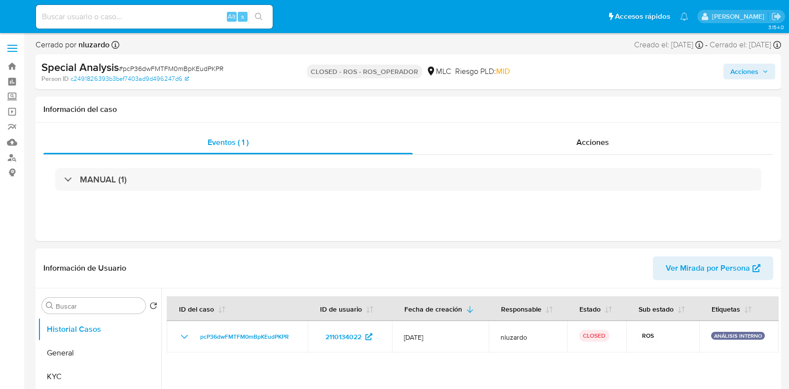
select select "10"
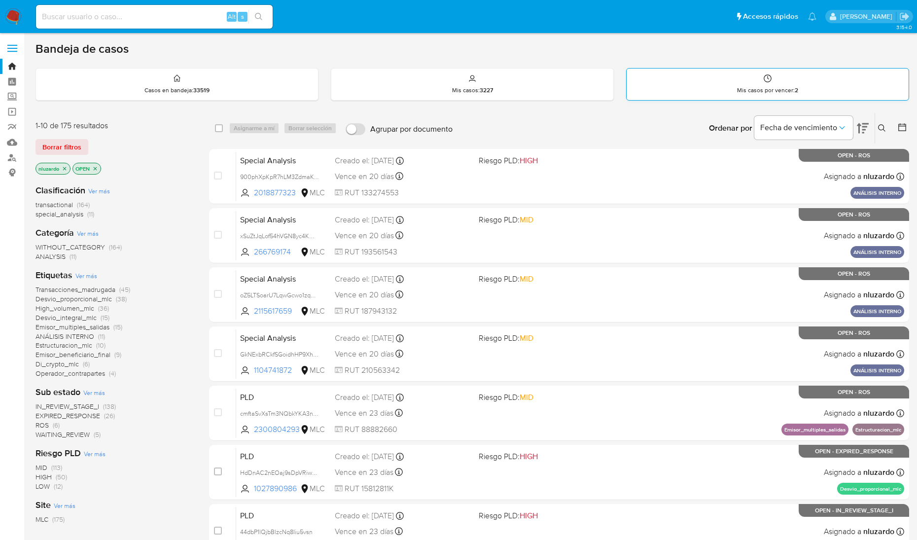
click at [706, 83] on div "Mis casos por vencer : 2" at bounding box center [768, 85] width 282 height 32
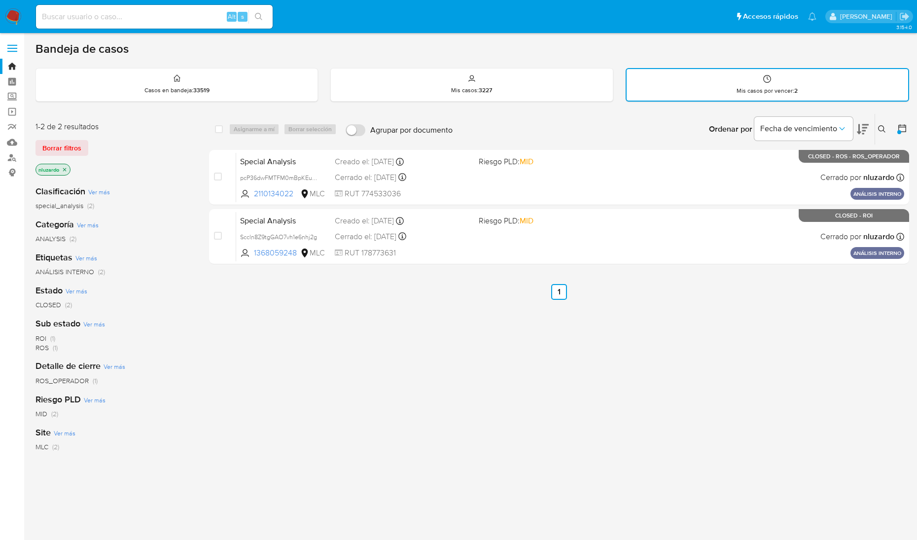
click at [19, 18] on img at bounding box center [13, 16] width 17 height 17
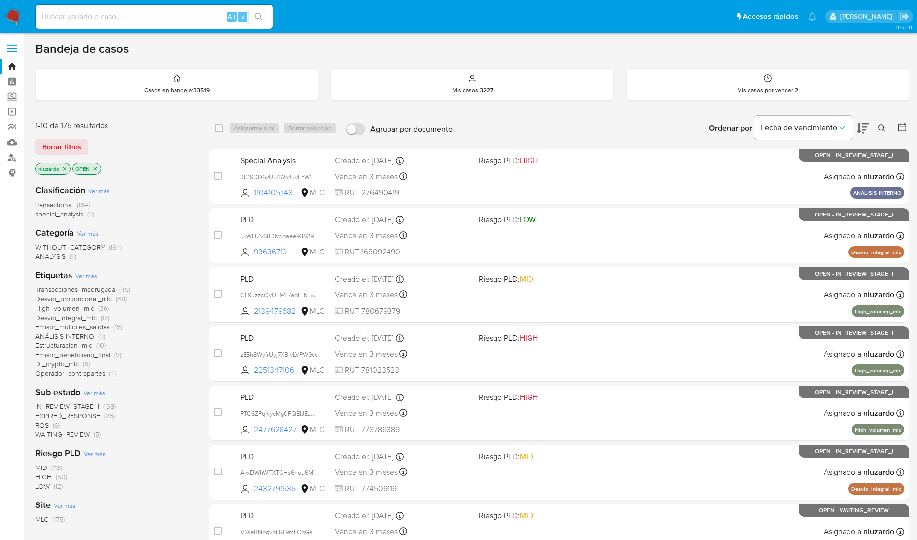
click at [180, 272] on div "Etiquetas Ver más Transacciones_madrugada (45) Desvio_proporcional_mlc (38) Hig…" at bounding box center [114, 323] width 158 height 109
click at [881, 126] on icon at bounding box center [882, 128] width 8 height 8
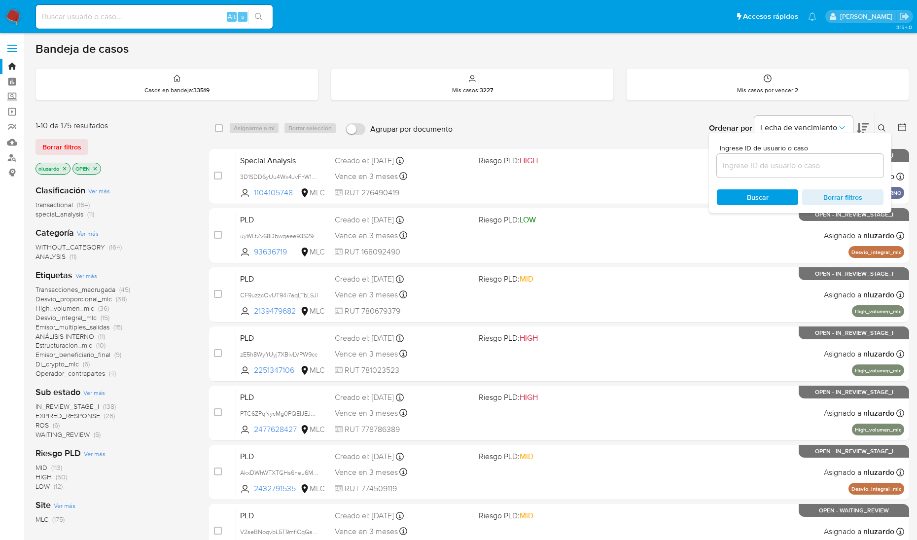
click at [778, 166] on input at bounding box center [800, 165] width 167 height 13
type input "2054810070"
click at [742, 198] on span "Buscar" at bounding box center [758, 197] width 68 height 14
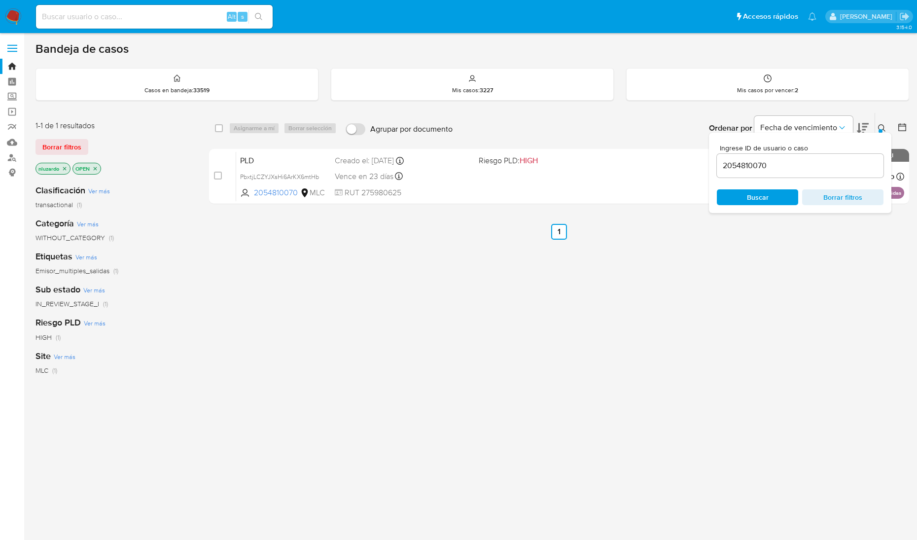
click at [879, 128] on icon at bounding box center [881, 127] width 7 height 7
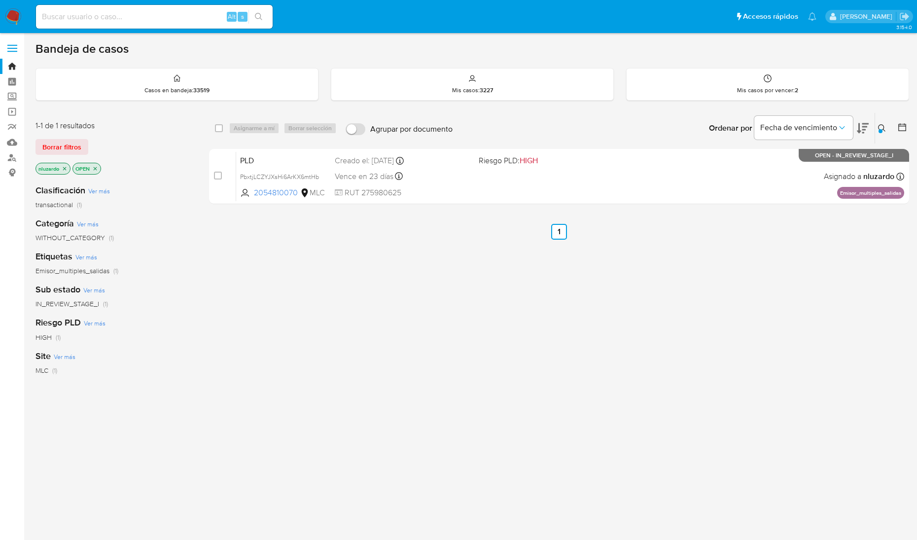
click at [669, 267] on div "select-all-cases-checkbox Asignarme a mí Borrar selección Agrupar por documento…" at bounding box center [559, 335] width 700 height 447
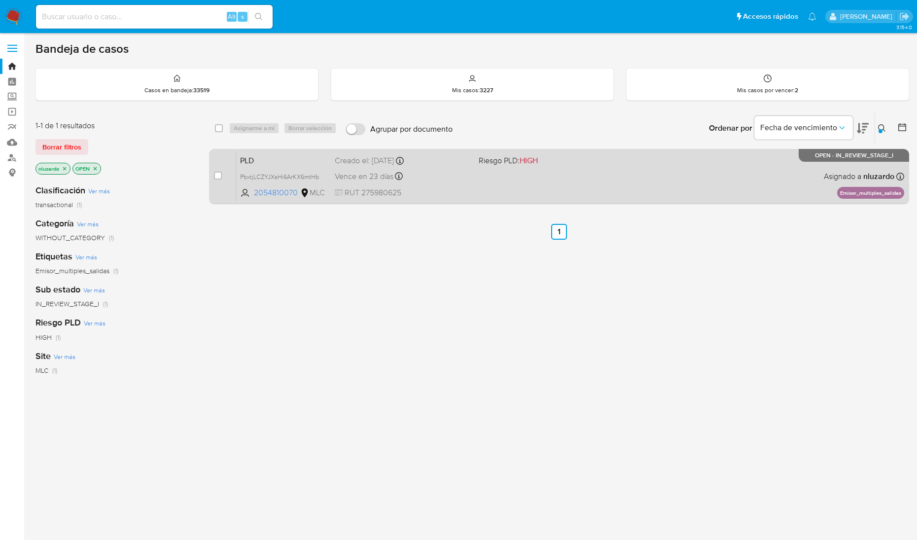
click at [698, 185] on div "PLD PbxtjLCZYJXsHi6ArKX6mtHb 2054810070 MLC Riesgo PLD: HIGH Creado el: 12/06/2…" at bounding box center [570, 176] width 668 height 50
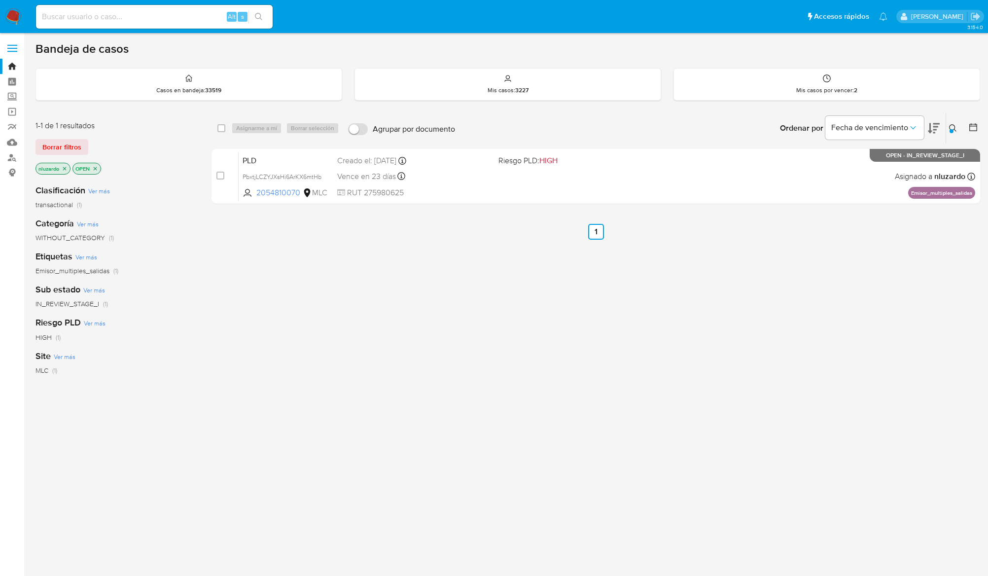
click at [925, 126] on icon at bounding box center [953, 128] width 8 height 8
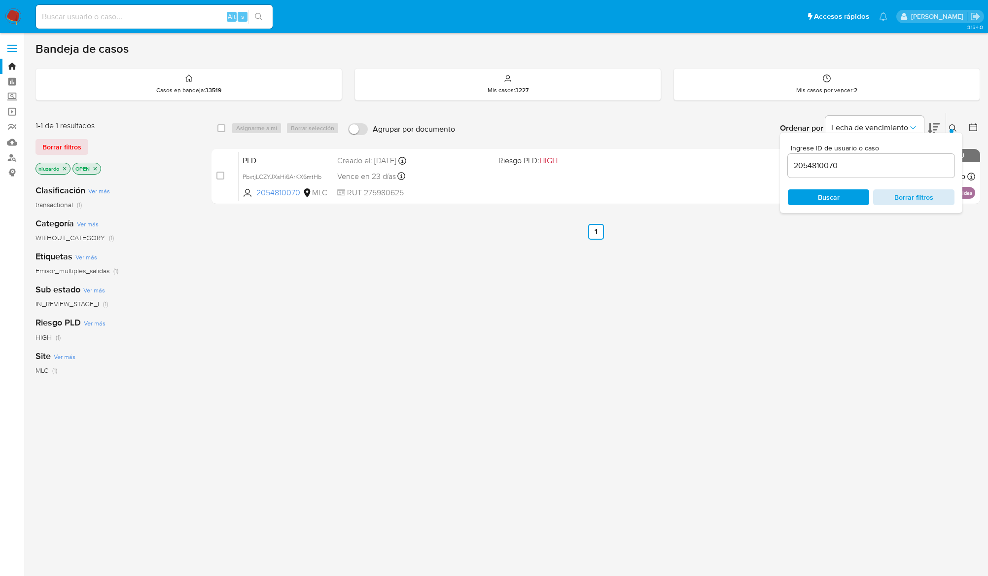
click at [925, 194] on span "Borrar filtros" at bounding box center [914, 197] width 68 height 14
click at [849, 196] on span "Buscar" at bounding box center [829, 197] width 68 height 14
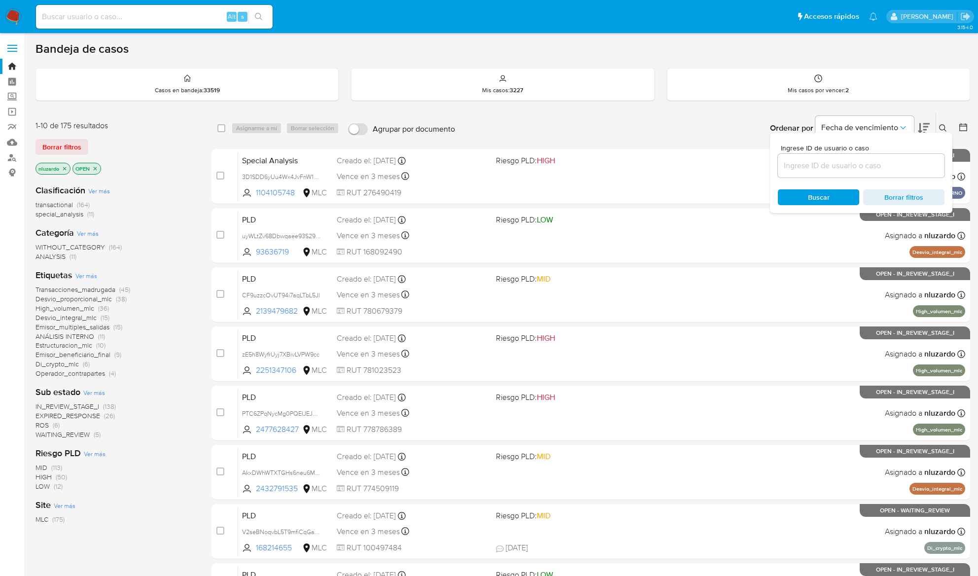
click at [925, 126] on icon at bounding box center [943, 128] width 8 height 8
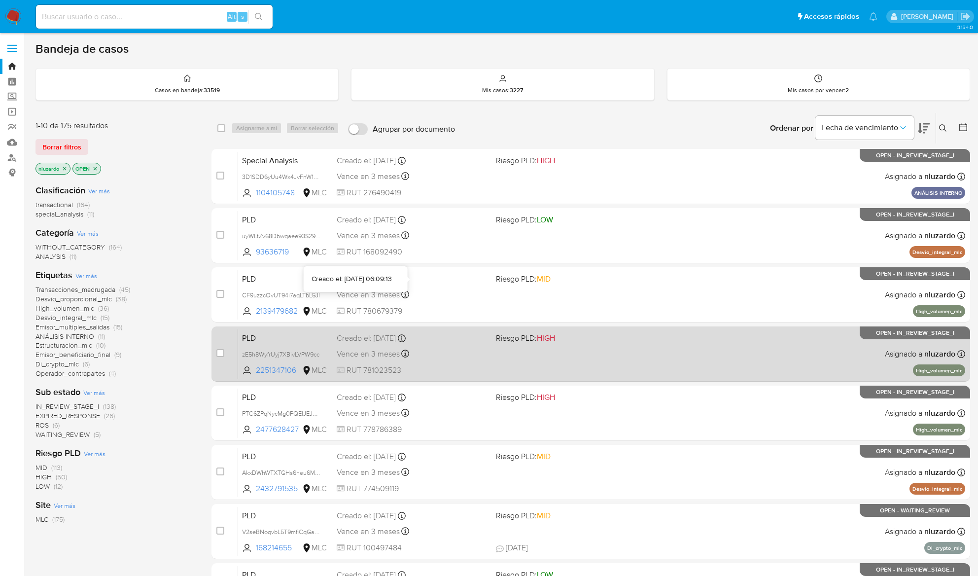
scroll to position [202, 0]
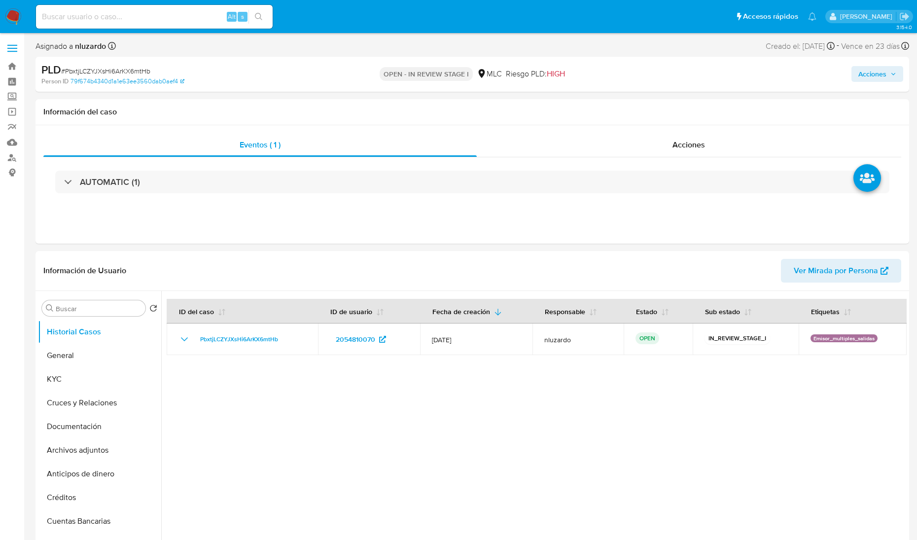
select select "10"
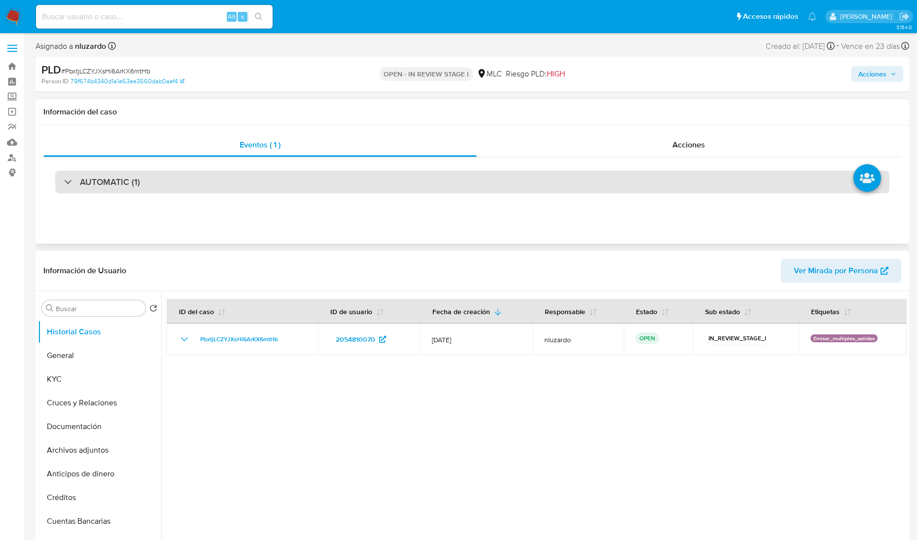
click at [106, 177] on h3 "AUTOMATIC (1)" at bounding box center [110, 181] width 60 height 11
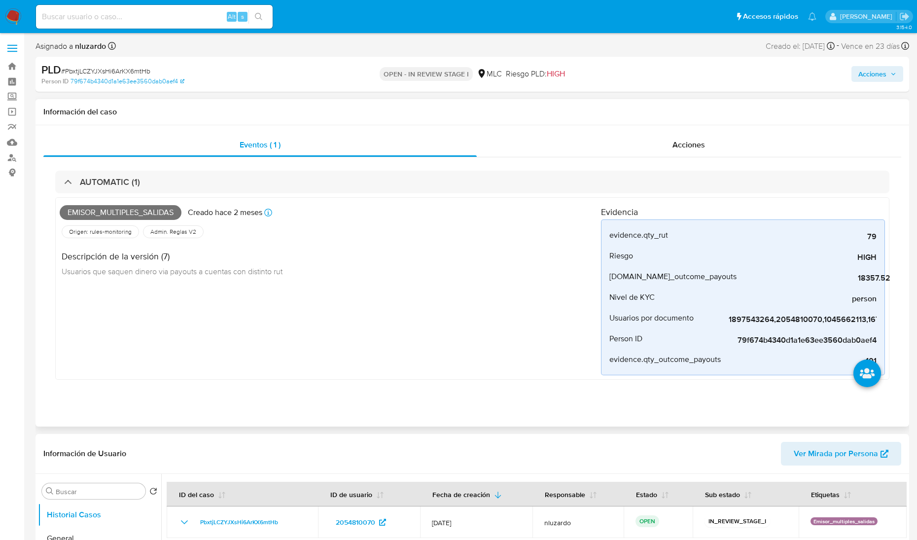
click at [134, 206] on span "Emisor_multiples_salidas" at bounding box center [121, 212] width 122 height 15
click at [136, 210] on span "Emisor_multiples_salidas" at bounding box center [121, 212] width 122 height 15
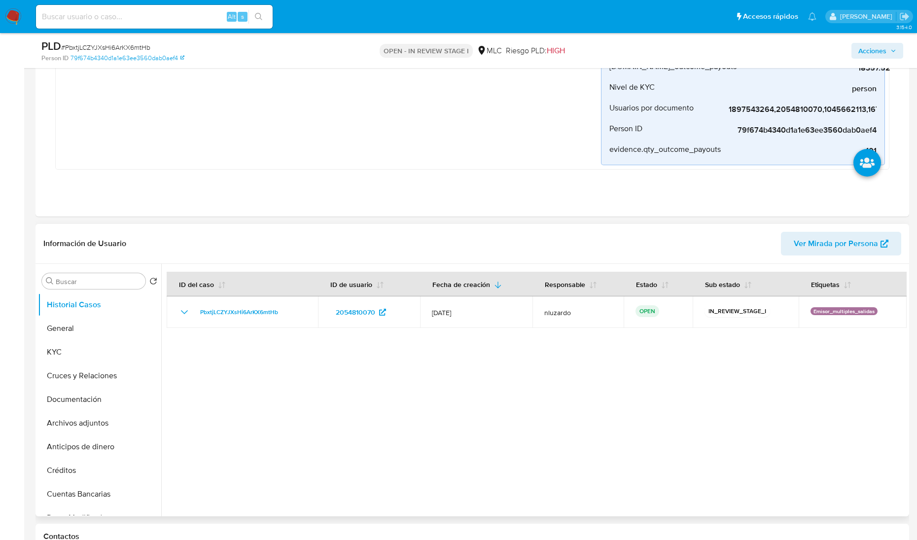
scroll to position [246, 0]
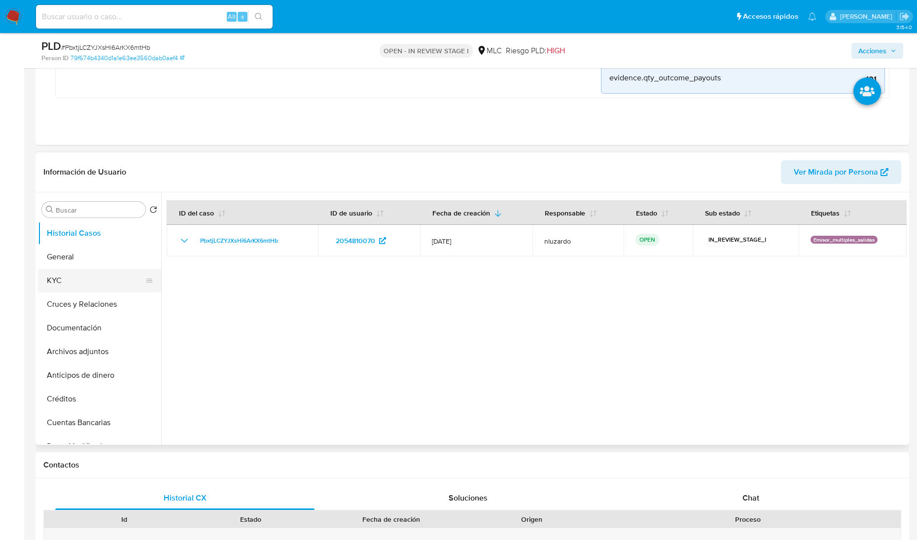
click at [77, 275] on button "KYC" at bounding box center [95, 281] width 115 height 24
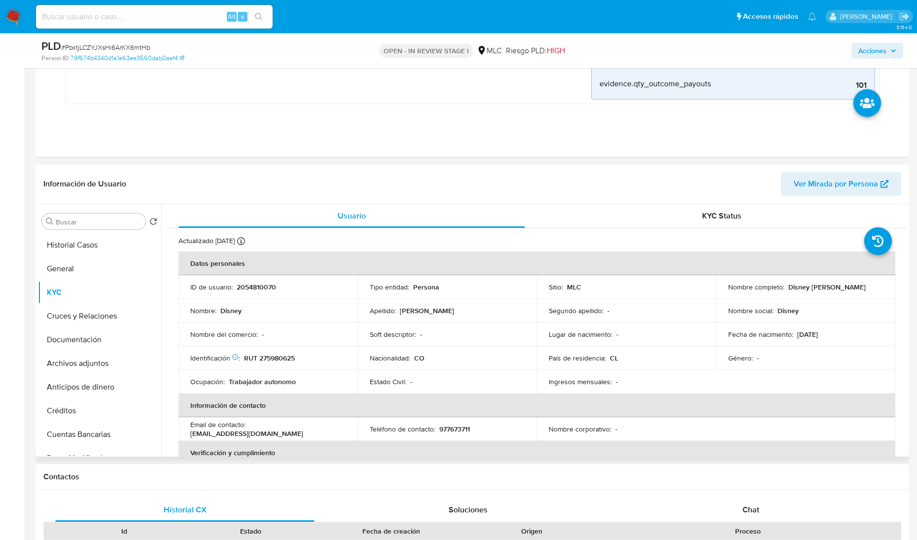
click at [740, 287] on p "Disney [PERSON_NAME]" at bounding box center [826, 286] width 77 height 9
drag, startPoint x: 853, startPoint y: 293, endPoint x: 858, endPoint y: 291, distance: 5.1
click at [740, 291] on td "Nombre completo : Disney [PERSON_NAME]" at bounding box center [805, 287] width 179 height 24
copy p "Disney [PERSON_NAME]"
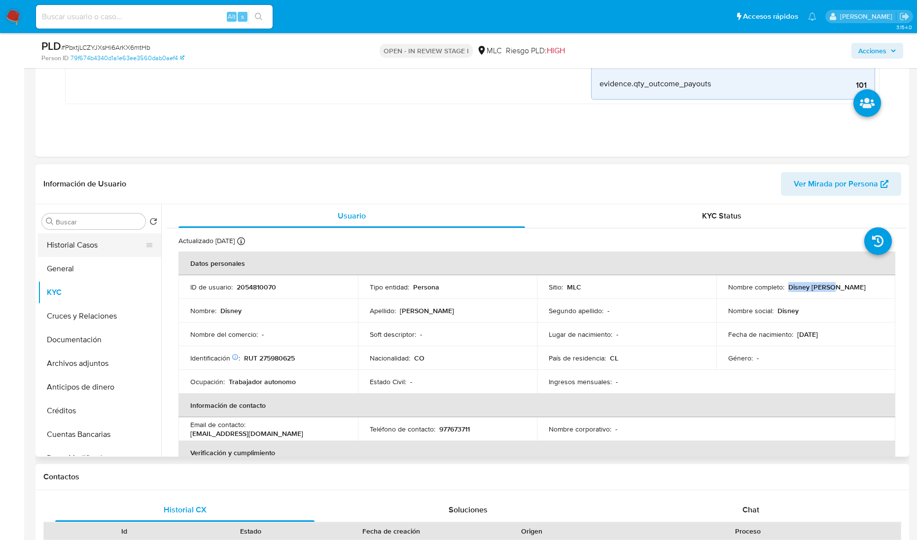
click at [85, 249] on button "Historial Casos" at bounding box center [95, 245] width 115 height 24
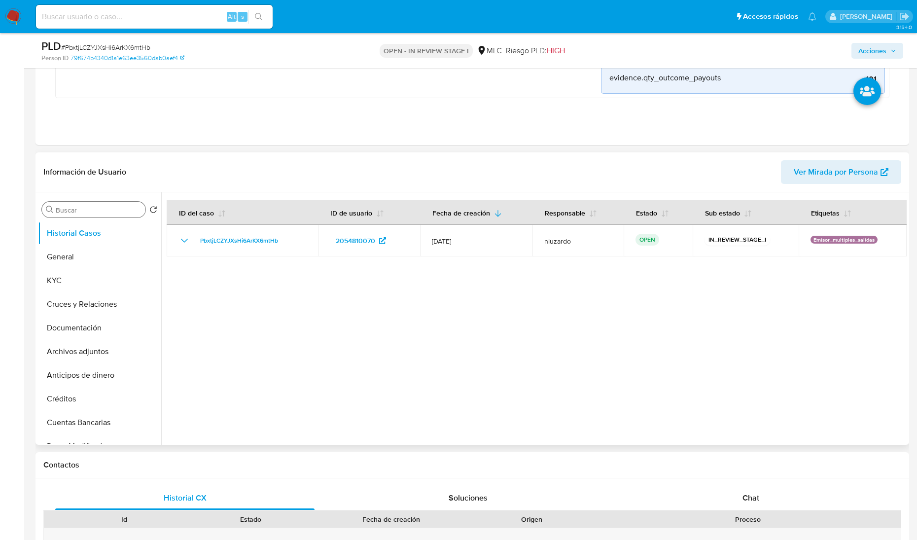
click at [82, 214] on input "Buscar" at bounding box center [99, 210] width 86 height 9
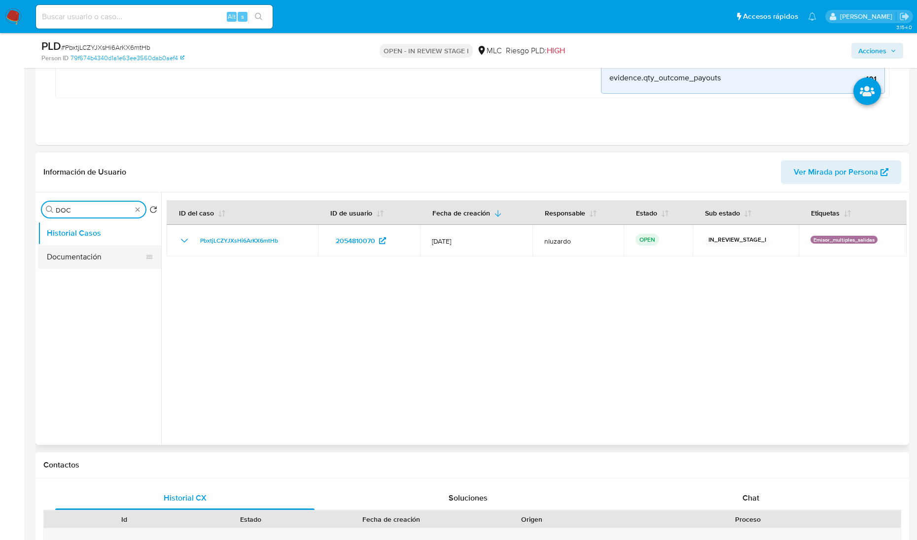
type input "DOC"
click at [79, 254] on button "Documentación" at bounding box center [95, 257] width 115 height 24
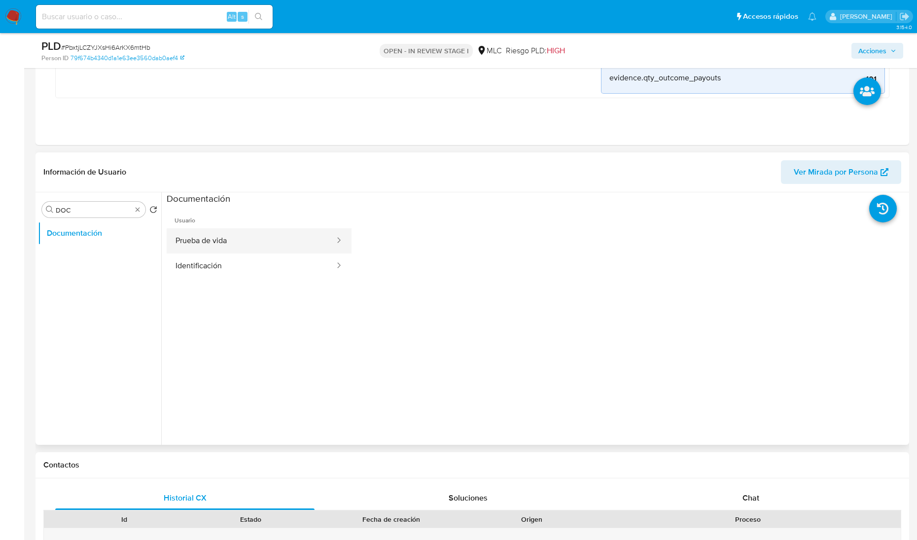
click at [214, 244] on button "Prueba de vida" at bounding box center [251, 240] width 169 height 25
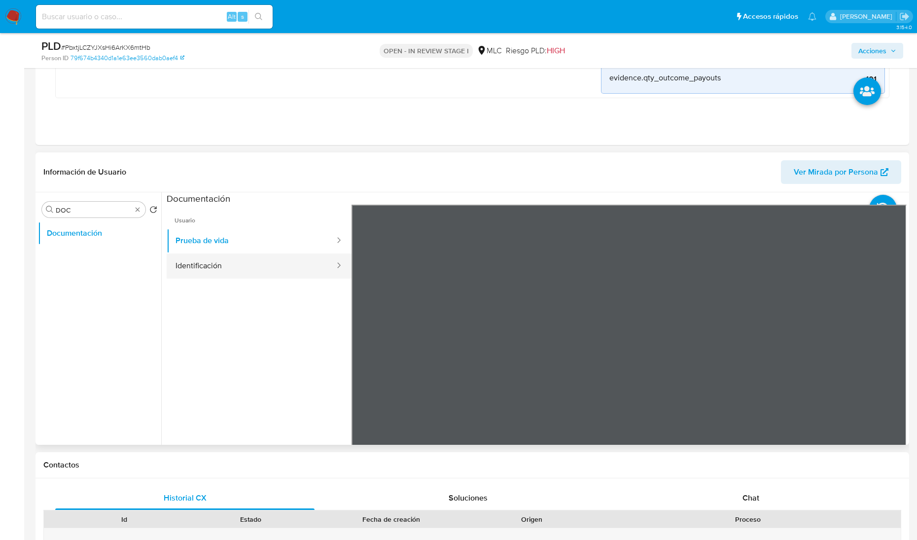
click at [242, 265] on button "Identificación" at bounding box center [251, 265] width 169 height 25
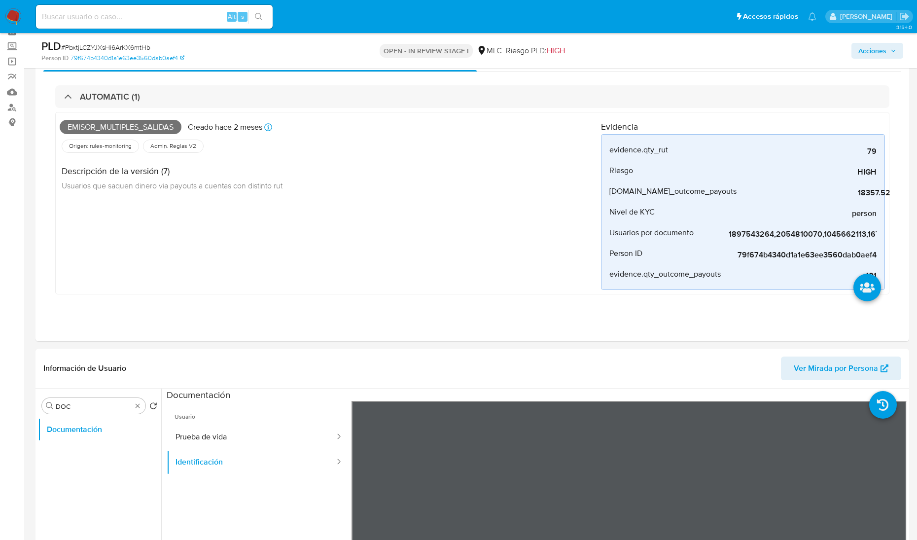
scroll to position [123, 0]
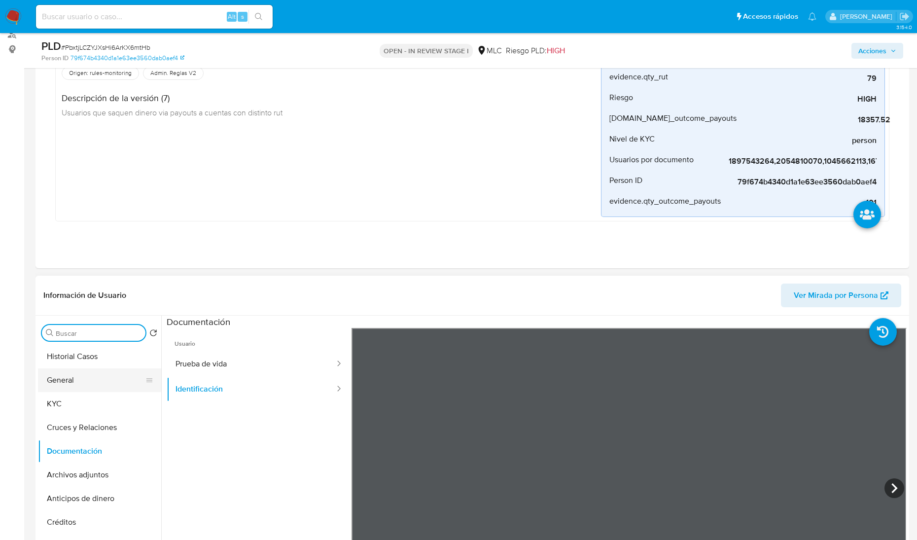
click at [99, 383] on button "General" at bounding box center [95, 380] width 115 height 24
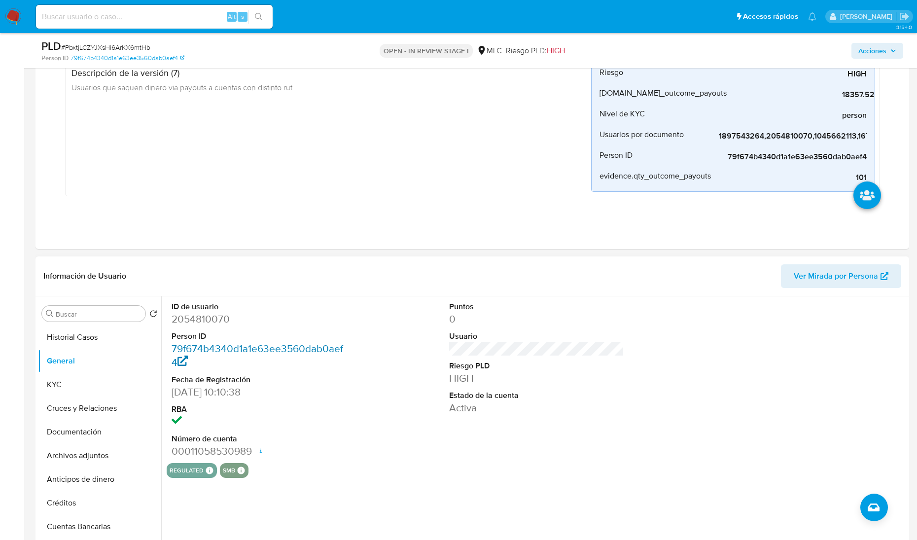
scroll to position [185, 0]
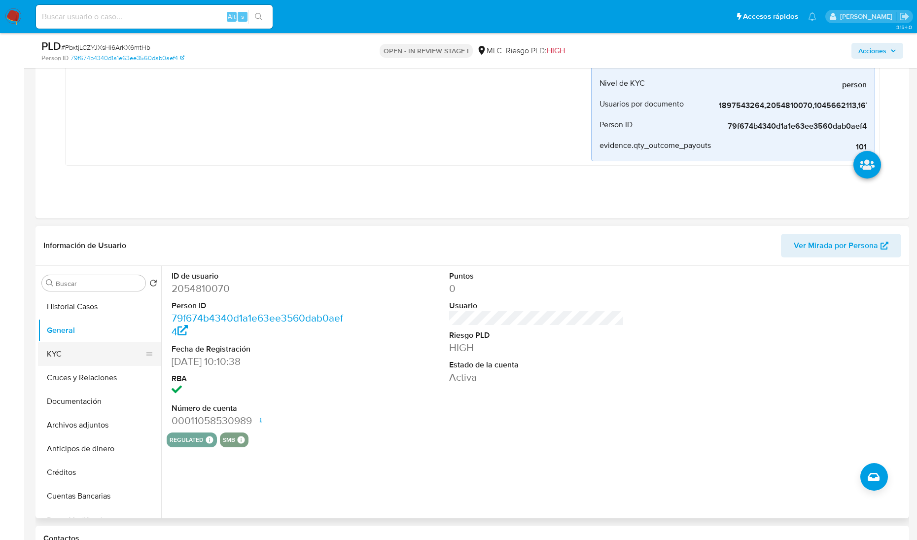
click at [79, 361] on button "KYC" at bounding box center [95, 354] width 115 height 24
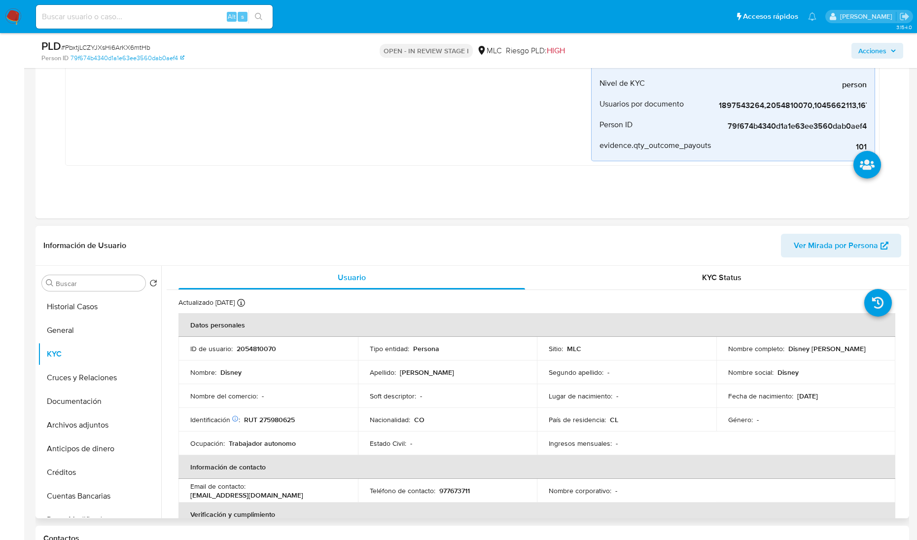
click at [284, 412] on td "Identificación Nº de serie: 602798247 : RUT 275980625" at bounding box center [267, 420] width 179 height 24
click at [284, 417] on p "RUT 275980625" at bounding box center [269, 419] width 51 height 9
copy p "275980625"
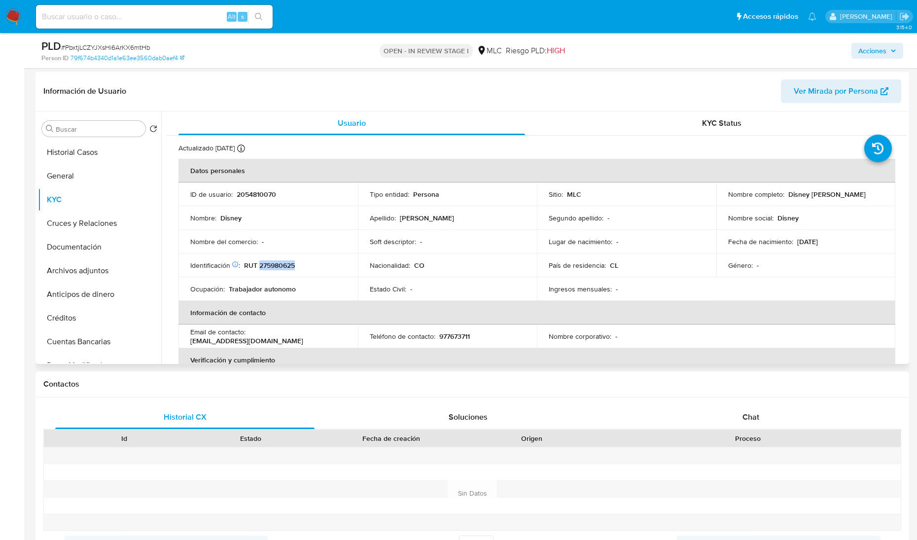
scroll to position [370, 0]
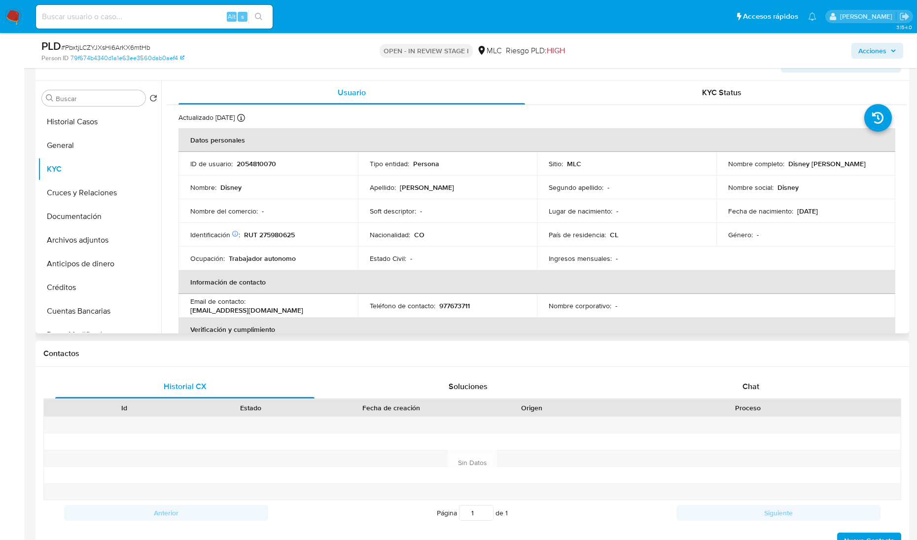
click at [494, 242] on td "Nacionalidad : CO" at bounding box center [447, 235] width 179 height 24
click at [740, 154] on div "Usuario KYC Status Actualizado [DATE] Creado: [DATE] 11:10:50 Actualizado: [DAT…" at bounding box center [533, 207] width 745 height 252
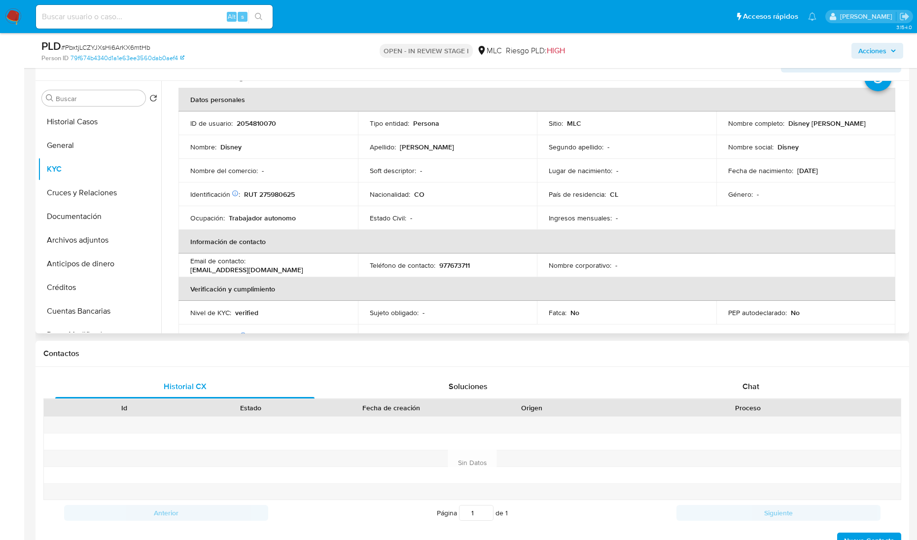
scroll to position [38, 0]
click at [92, 104] on div "Buscar" at bounding box center [94, 98] width 104 height 16
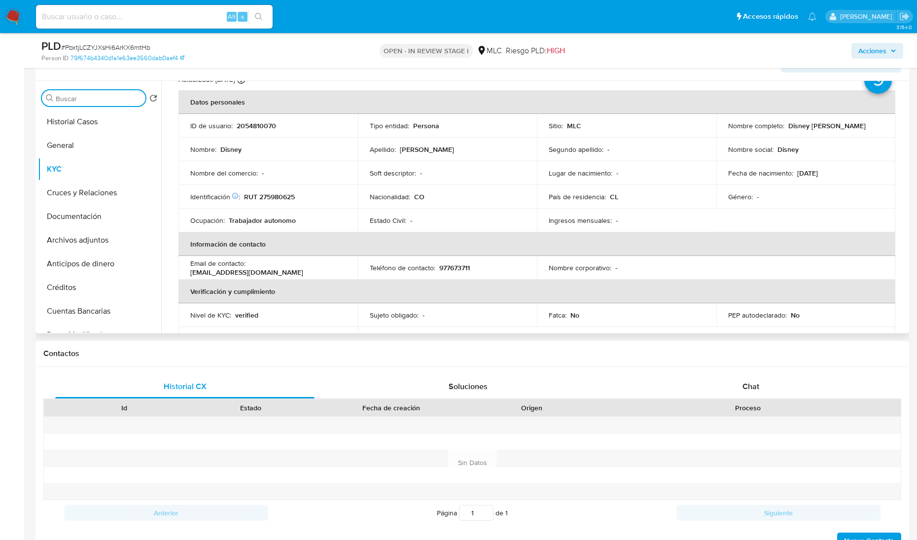
click at [93, 99] on input "Buscar" at bounding box center [99, 98] width 86 height 9
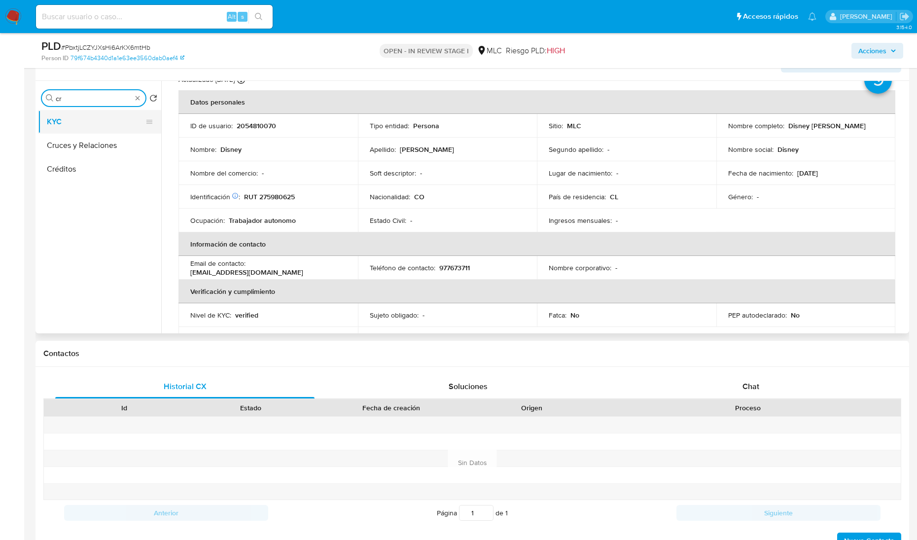
type input "cr"
drag, startPoint x: 101, startPoint y: 132, endPoint x: 98, endPoint y: 140, distance: 8.2
click at [98, 139] on ul "KYC Cruces y Relaciones Créditos" at bounding box center [99, 221] width 123 height 222
click at [98, 140] on button "Cruces y Relaciones" at bounding box center [95, 146] width 115 height 24
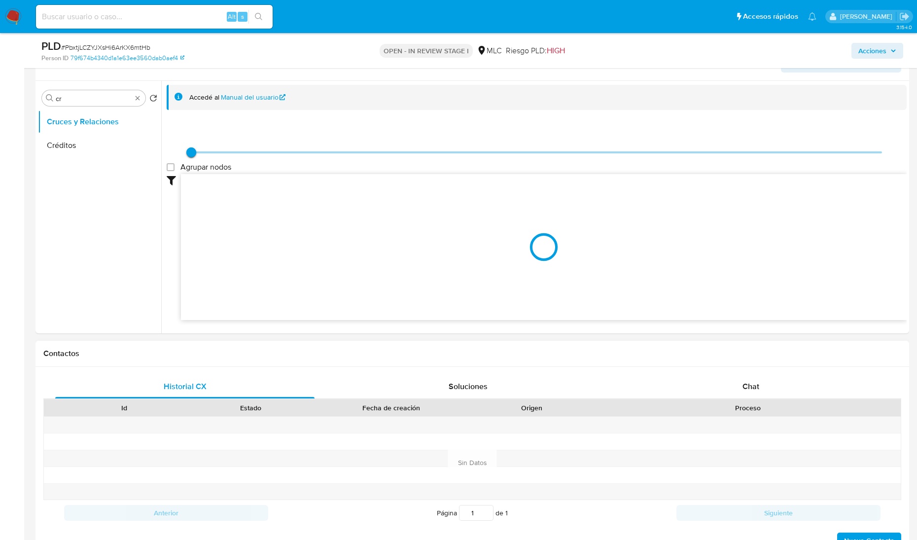
scroll to position [410, 0]
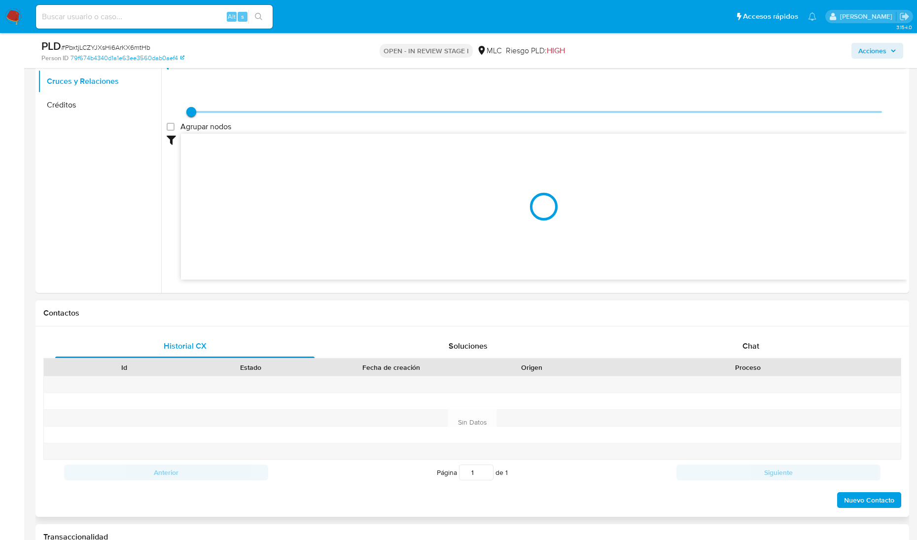
click at [740, 334] on div "Chat" at bounding box center [750, 346] width 259 height 24
